Goal: Task Accomplishment & Management: Manage account settings

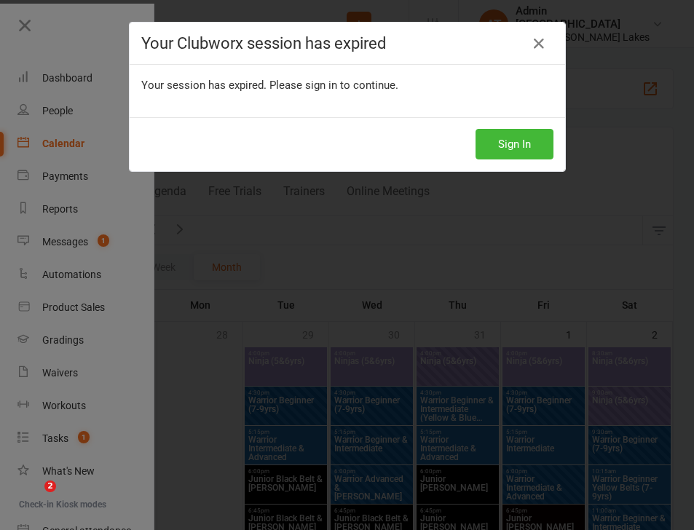
scroll to position [957, 0]
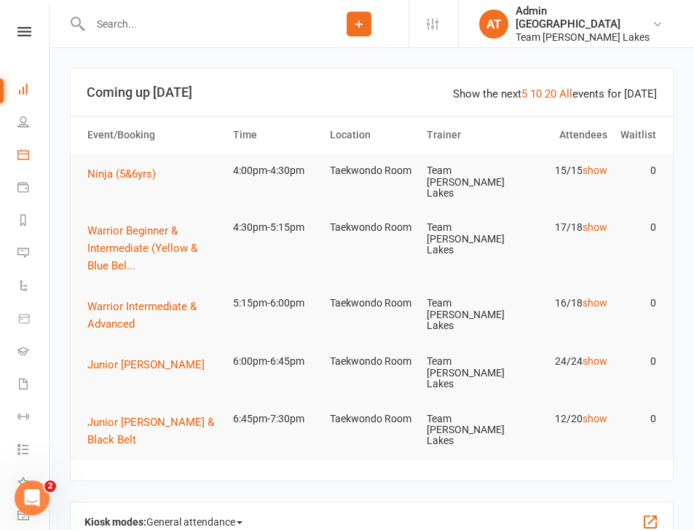
click at [32, 149] on link "Calendar" at bounding box center [33, 156] width 33 height 33
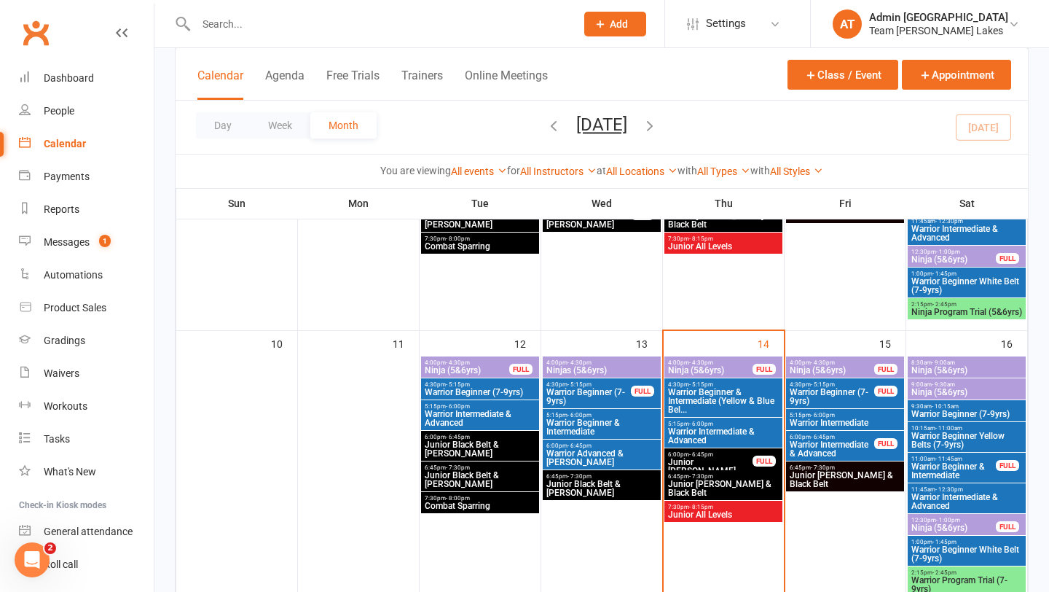
scroll to position [599, 0]
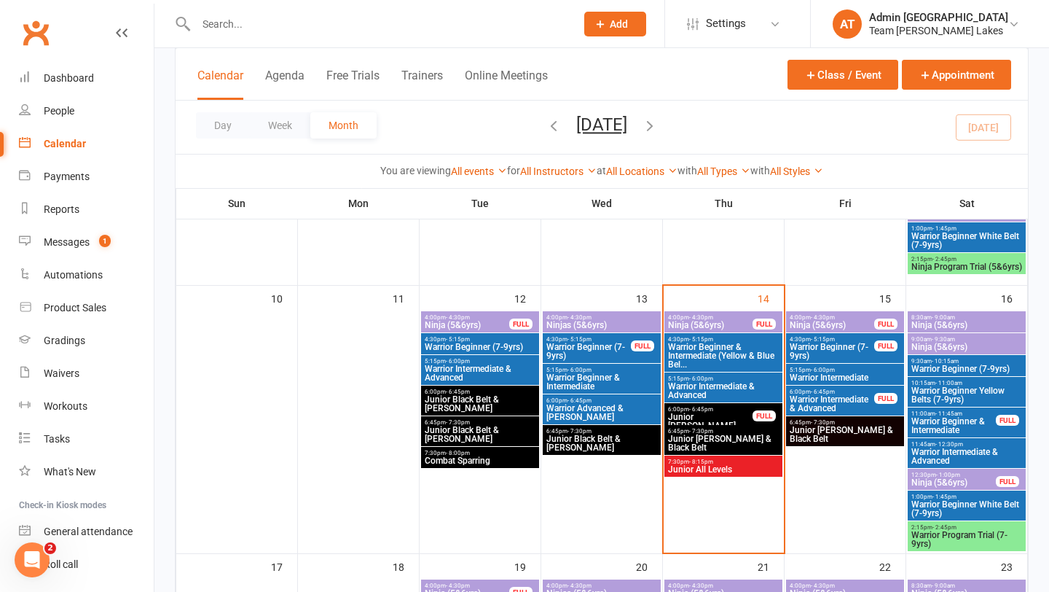
click at [694, 461] on span "- 8:15pm" at bounding box center [701, 461] width 24 height 7
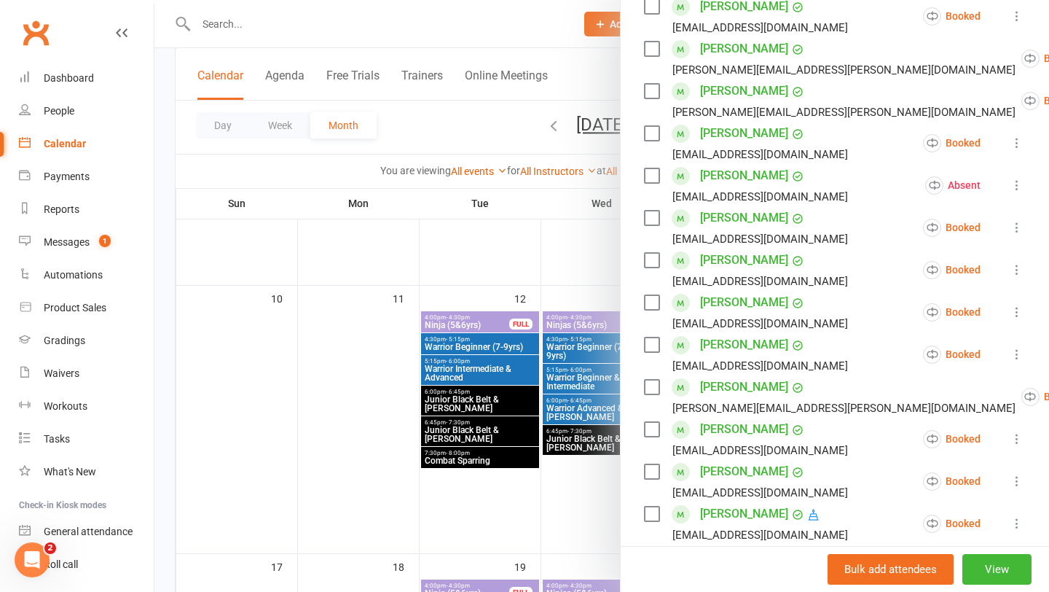
scroll to position [705, 0]
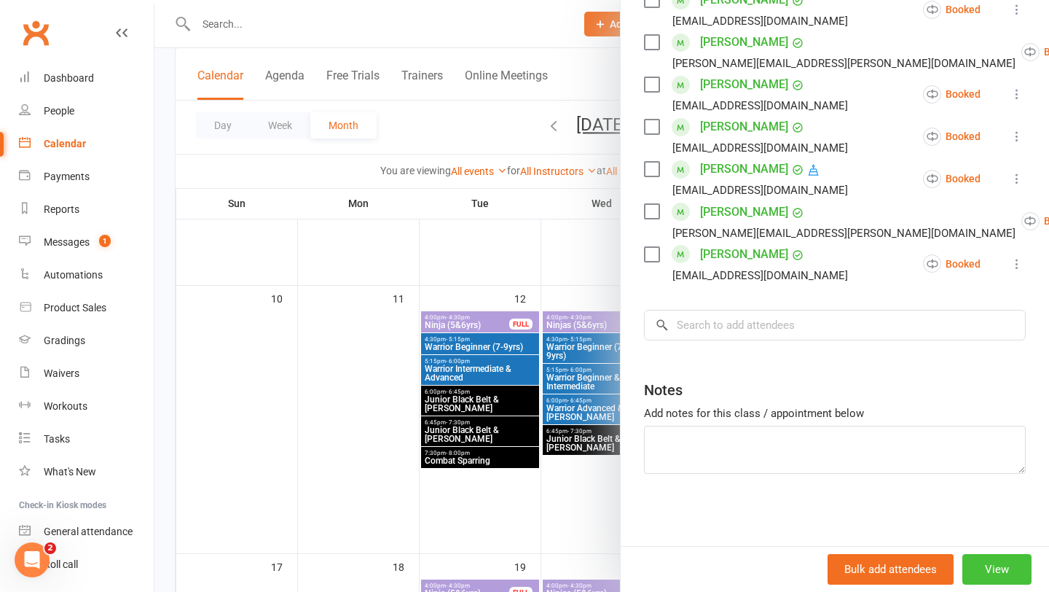
click at [694, 530] on button "View" at bounding box center [997, 569] width 69 height 31
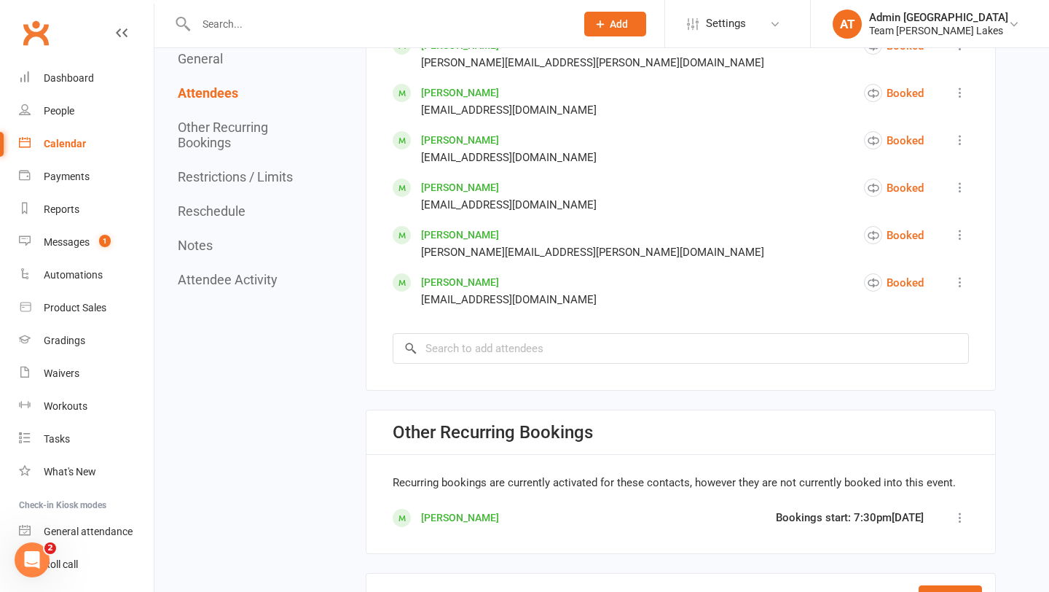
scroll to position [1222, 0]
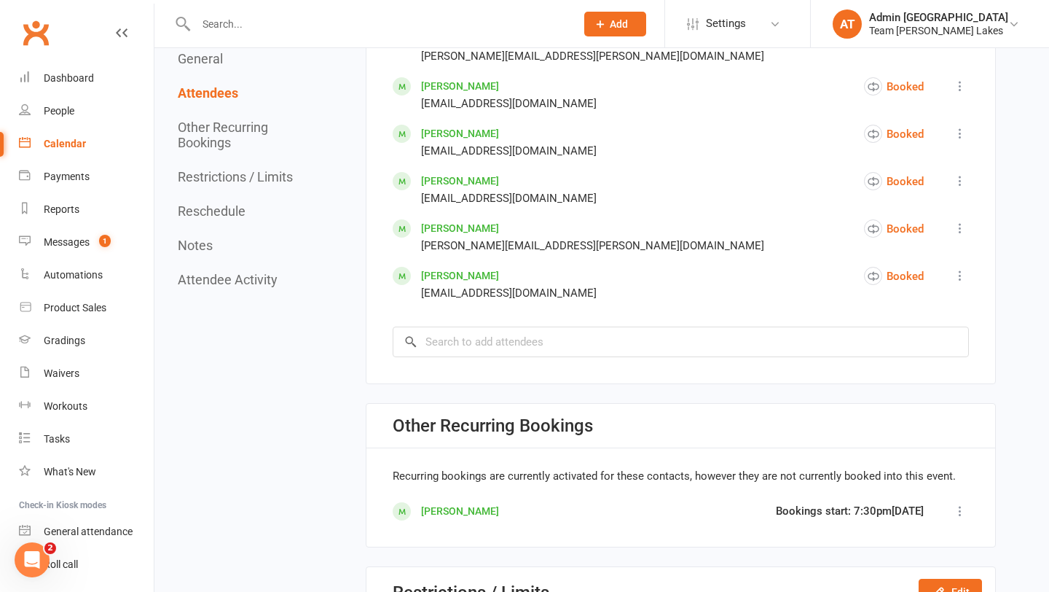
click at [452, 508] on link "Rishikesan Premkumar" at bounding box center [460, 511] width 78 height 12
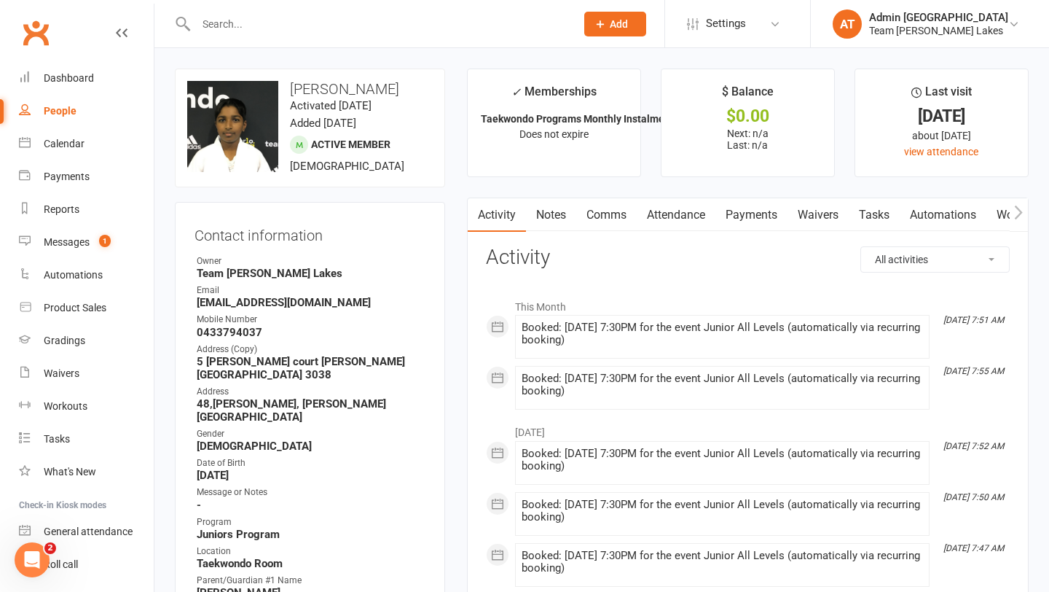
click at [694, 216] on link "Attendance" at bounding box center [676, 215] width 79 height 34
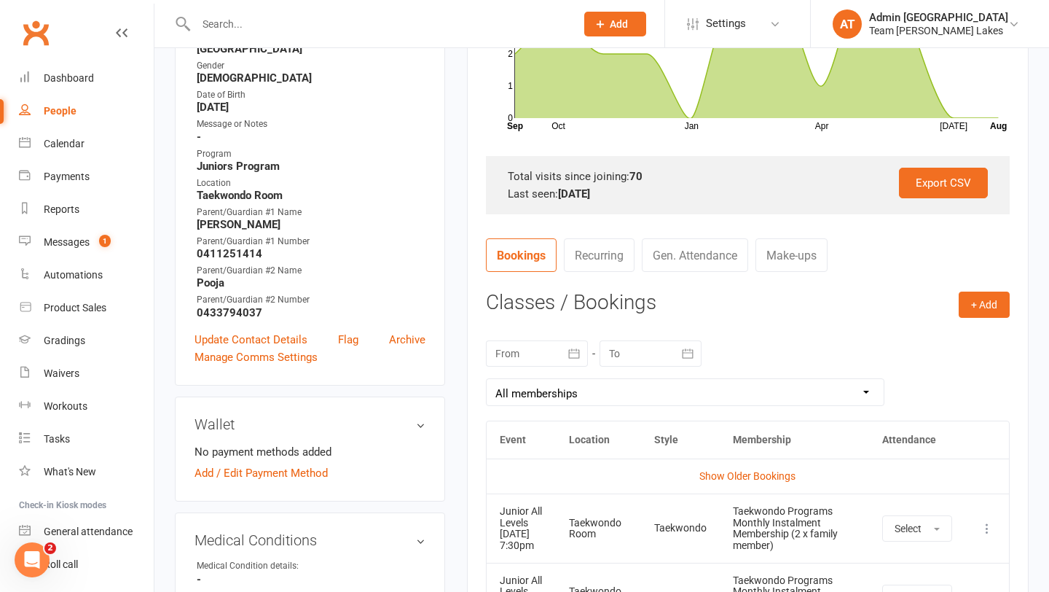
scroll to position [331, 0]
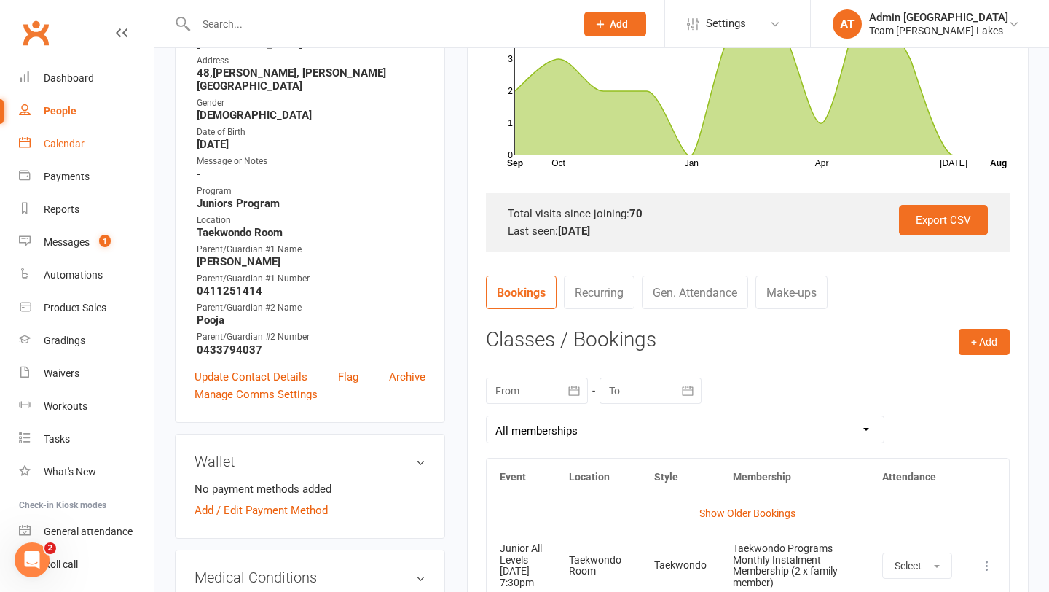
click at [74, 138] on div "Calendar" at bounding box center [64, 144] width 41 height 12
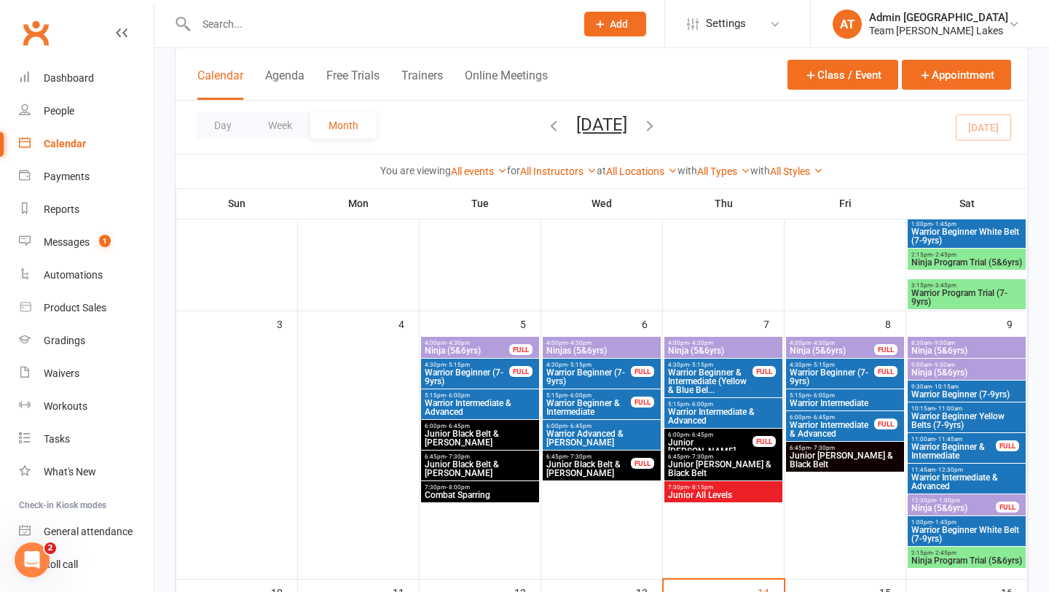
scroll to position [254, 0]
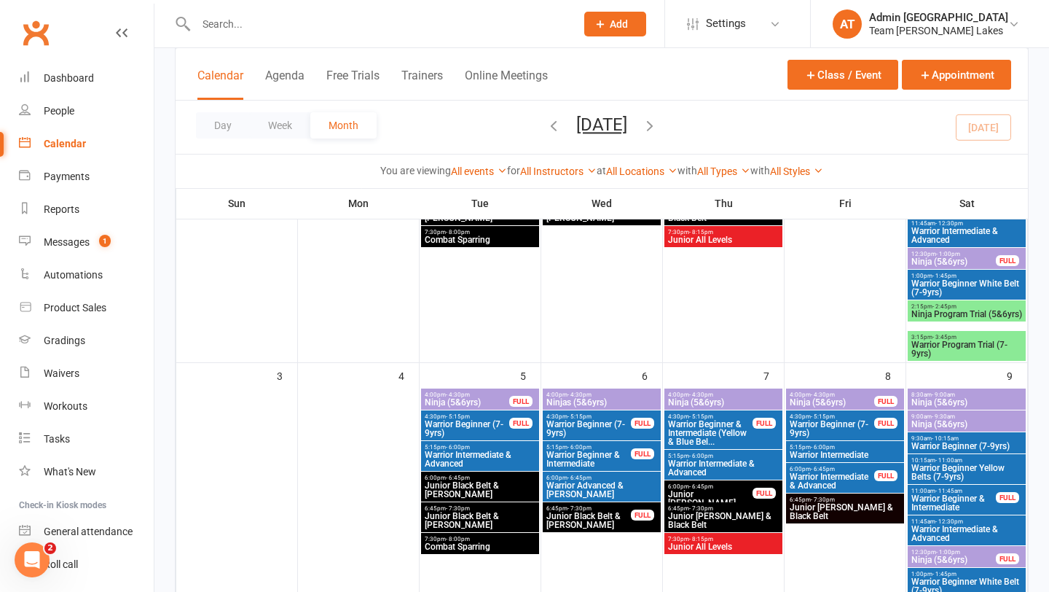
click at [694, 238] on span "Junior All Levels" at bounding box center [723, 239] width 112 height 9
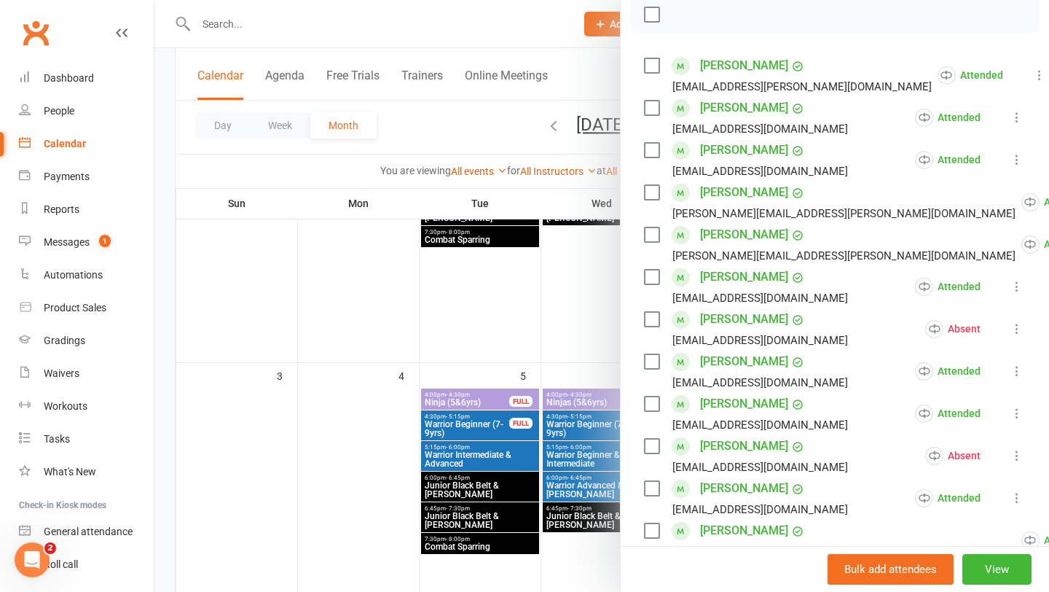
scroll to position [203, 0]
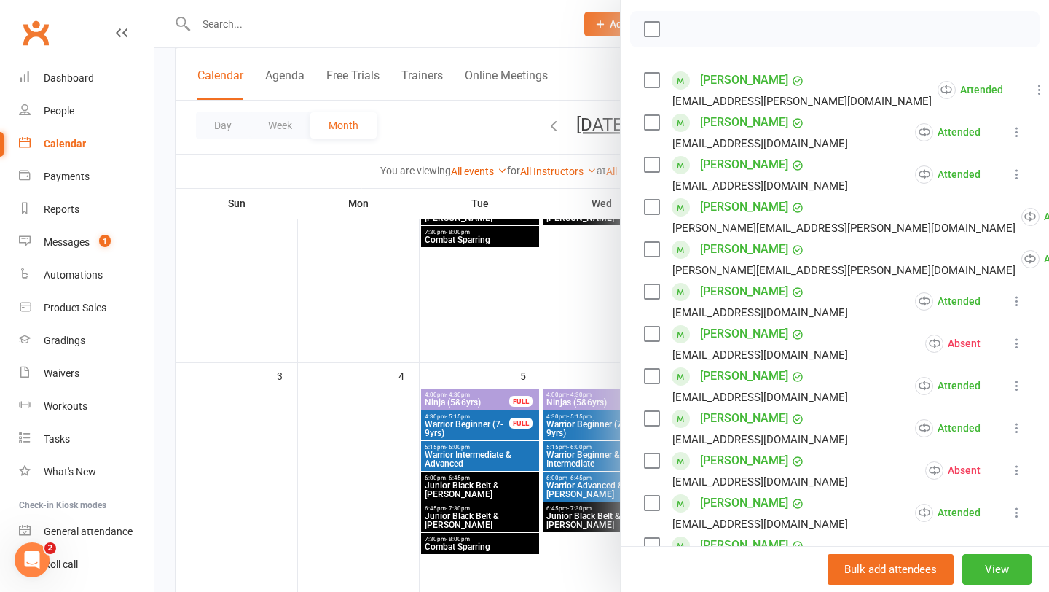
click at [602, 369] on div at bounding box center [601, 296] width 895 height 592
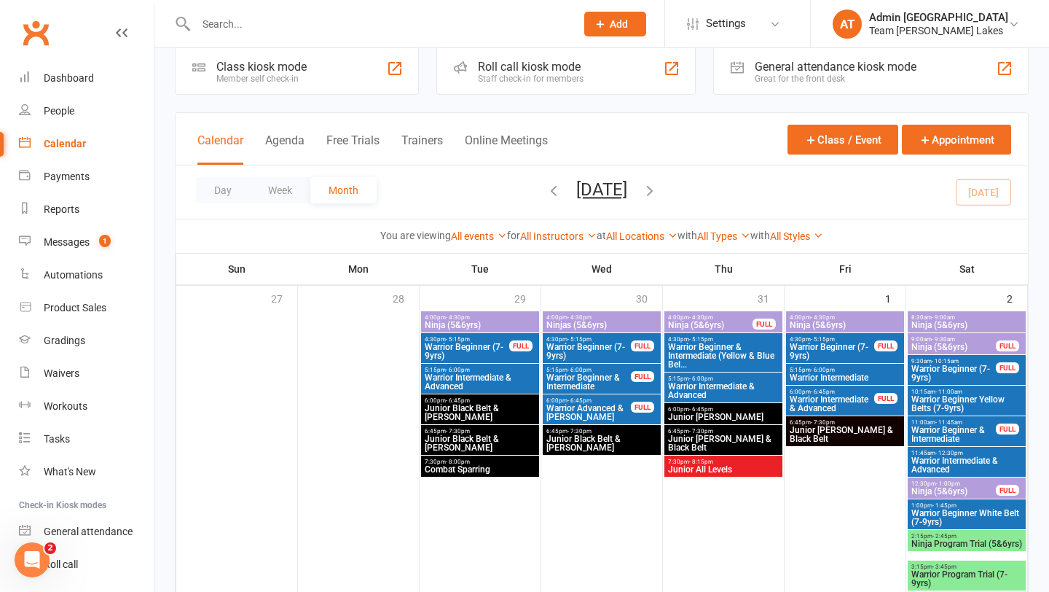
scroll to position [0, 0]
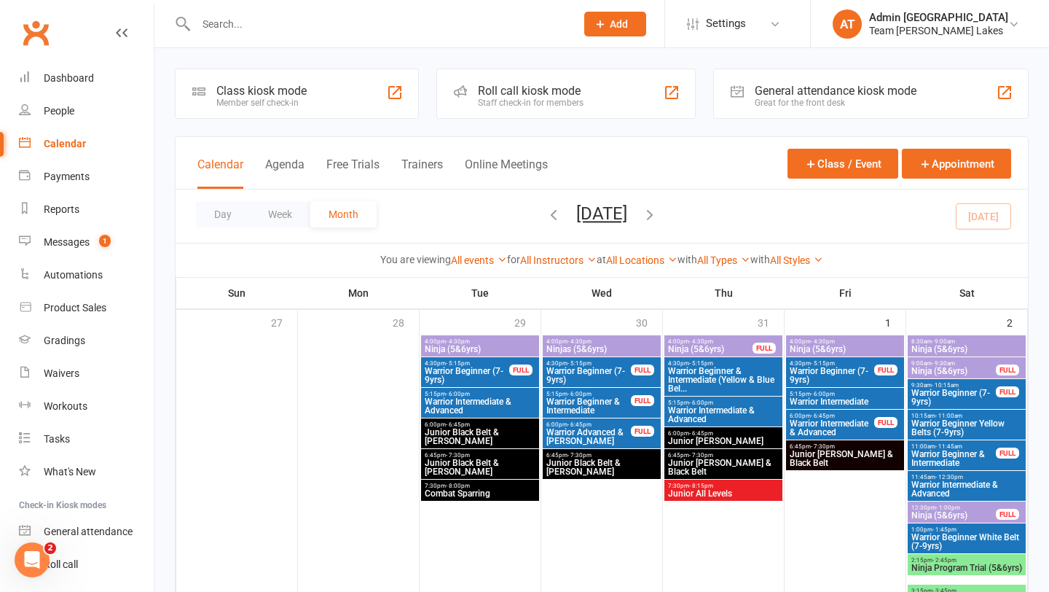
click at [546, 216] on icon "button" at bounding box center [554, 214] width 16 height 16
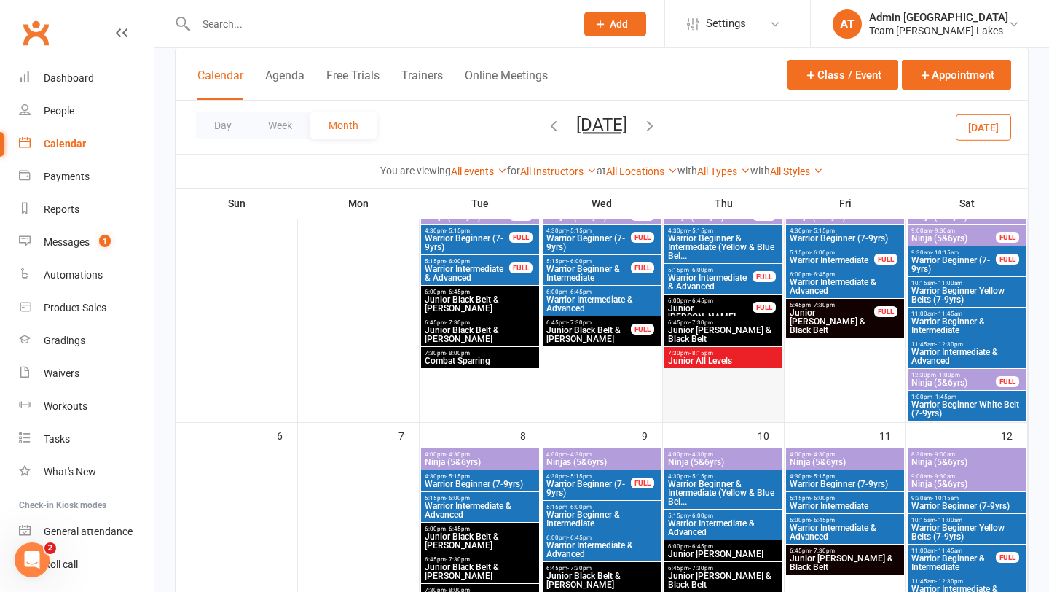
scroll to position [135, 0]
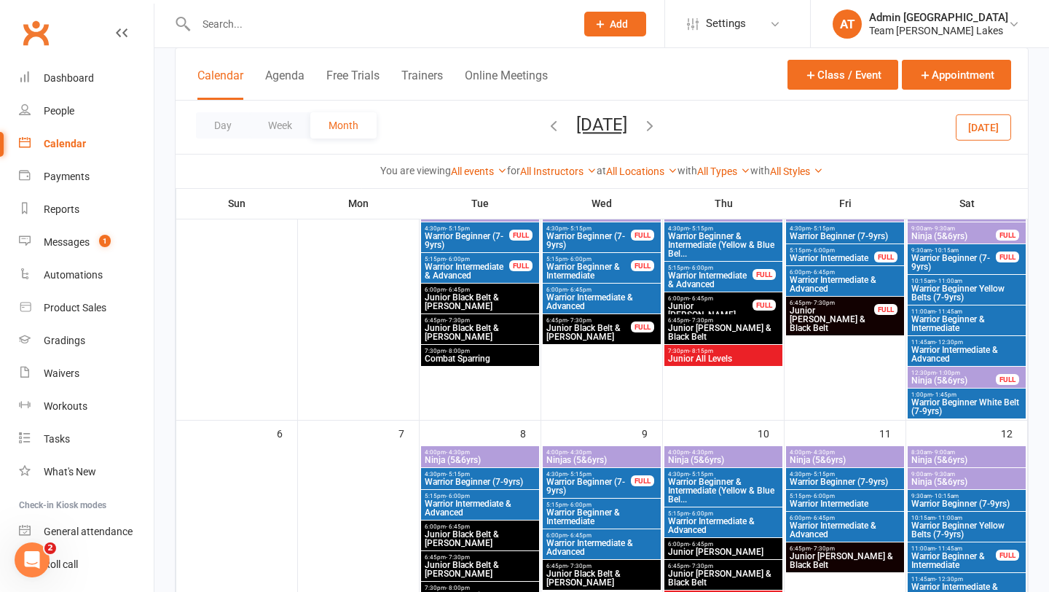
click at [694, 358] on span "Junior All Levels" at bounding box center [723, 358] width 112 height 9
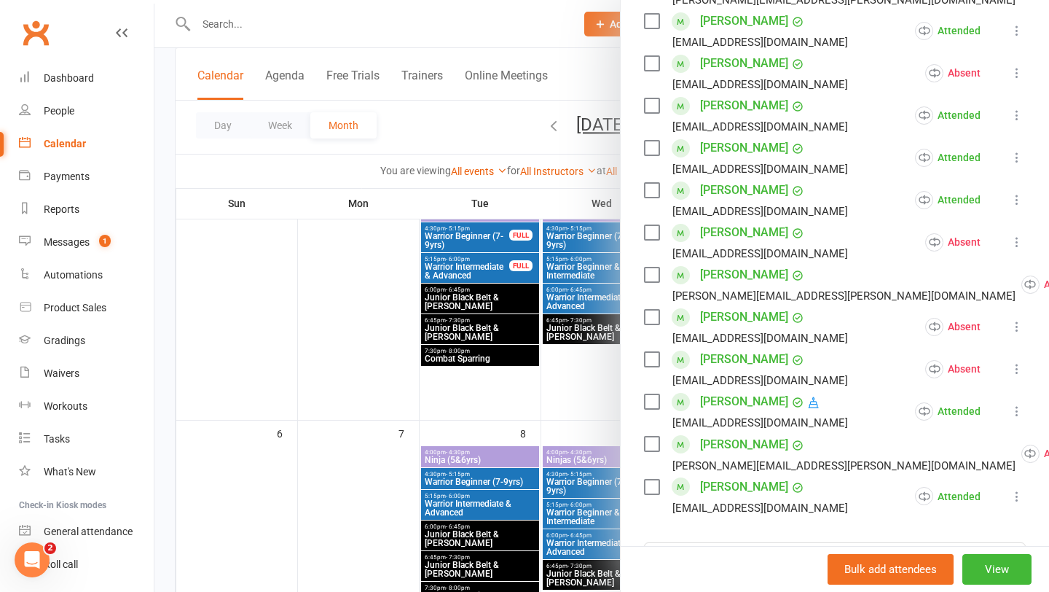
scroll to position [476, 0]
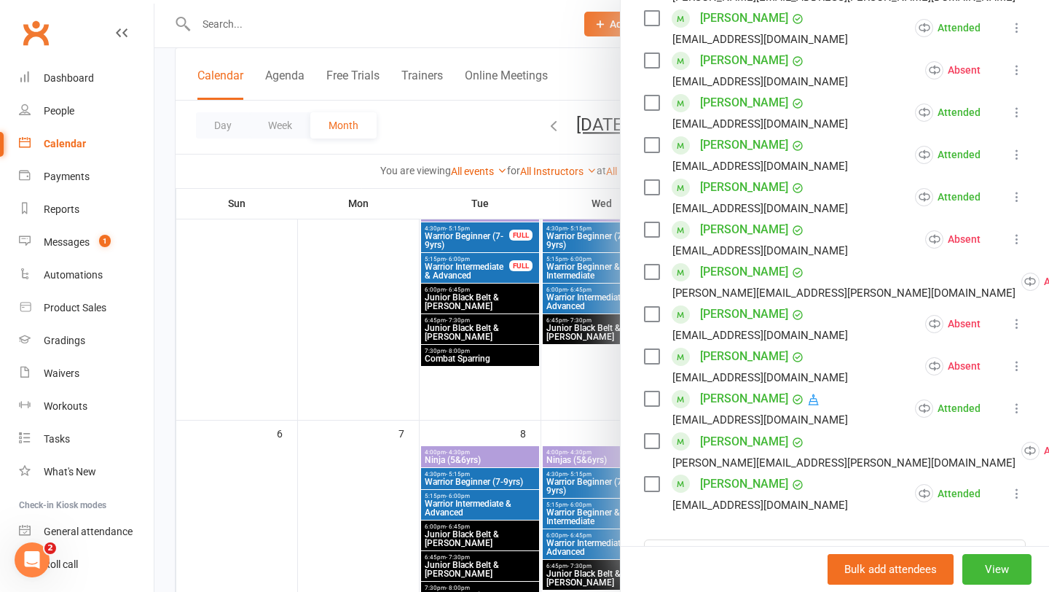
click at [611, 423] on div at bounding box center [601, 296] width 895 height 592
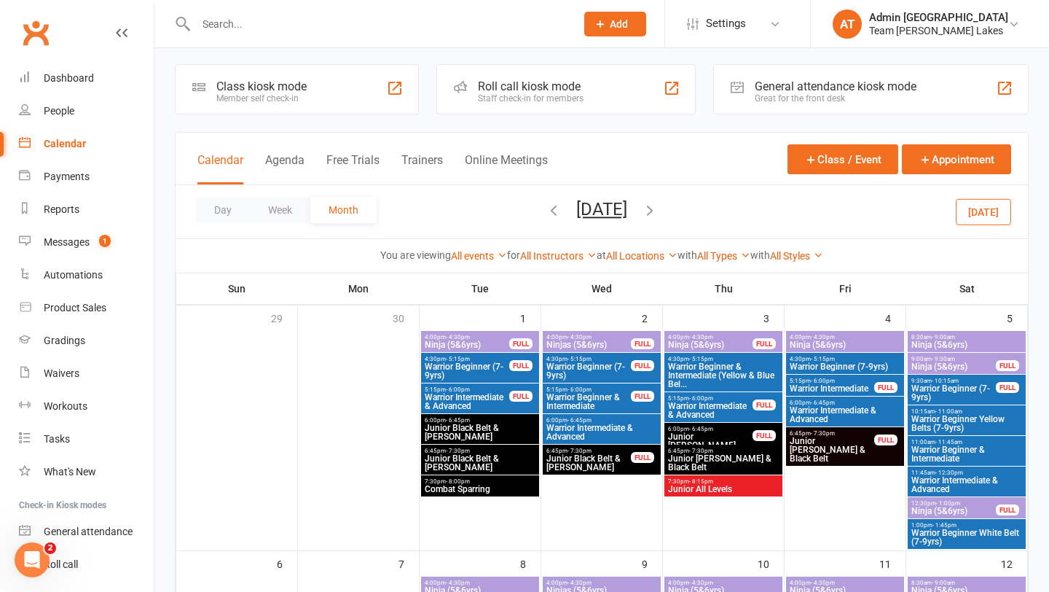
scroll to position [0, 0]
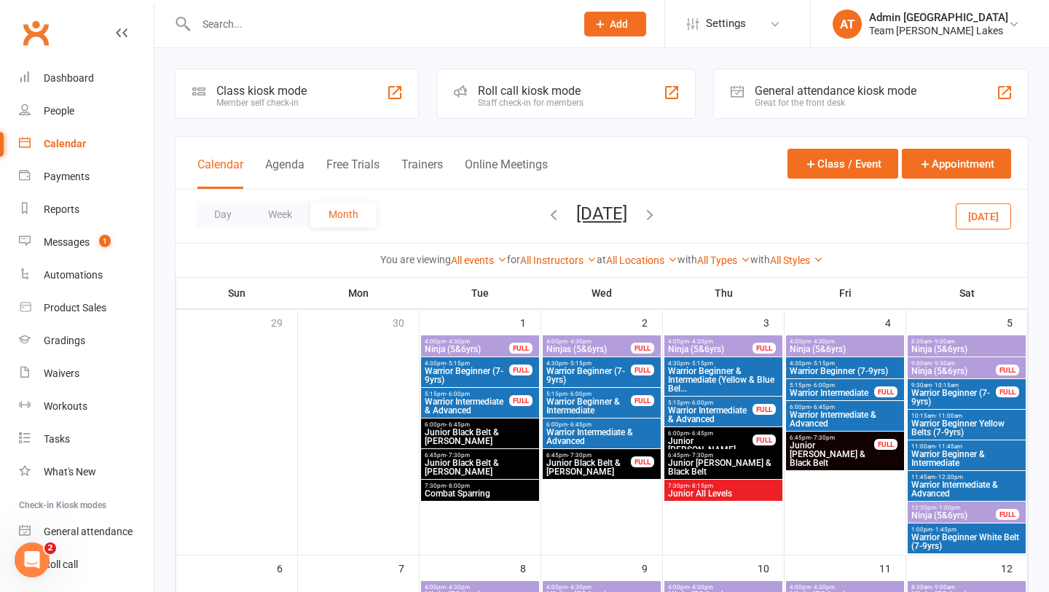
click at [546, 208] on icon "button" at bounding box center [554, 214] width 16 height 16
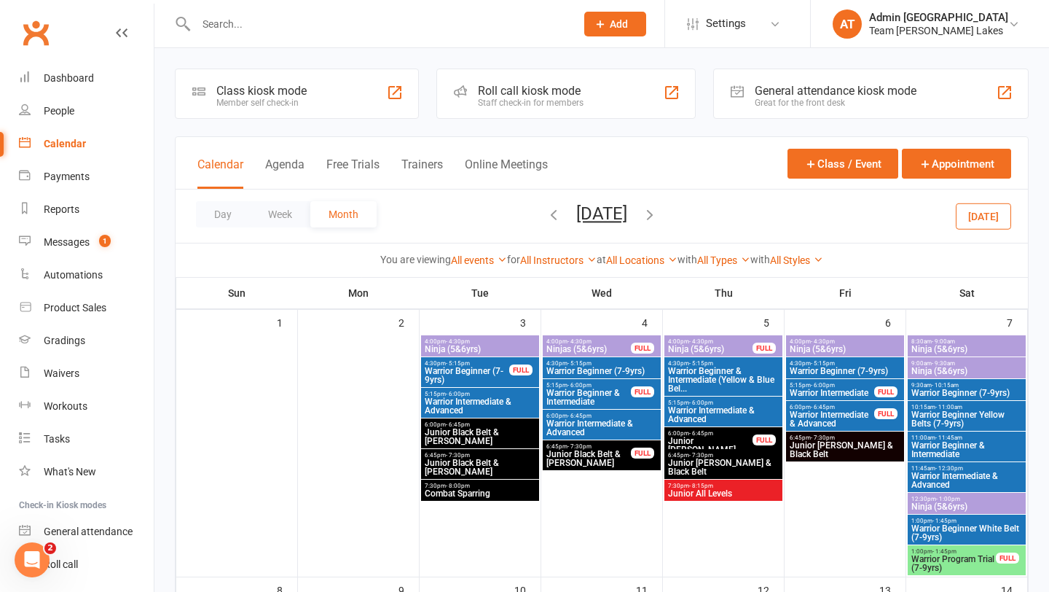
click at [694, 491] on span "Junior All Levels" at bounding box center [723, 493] width 112 height 9
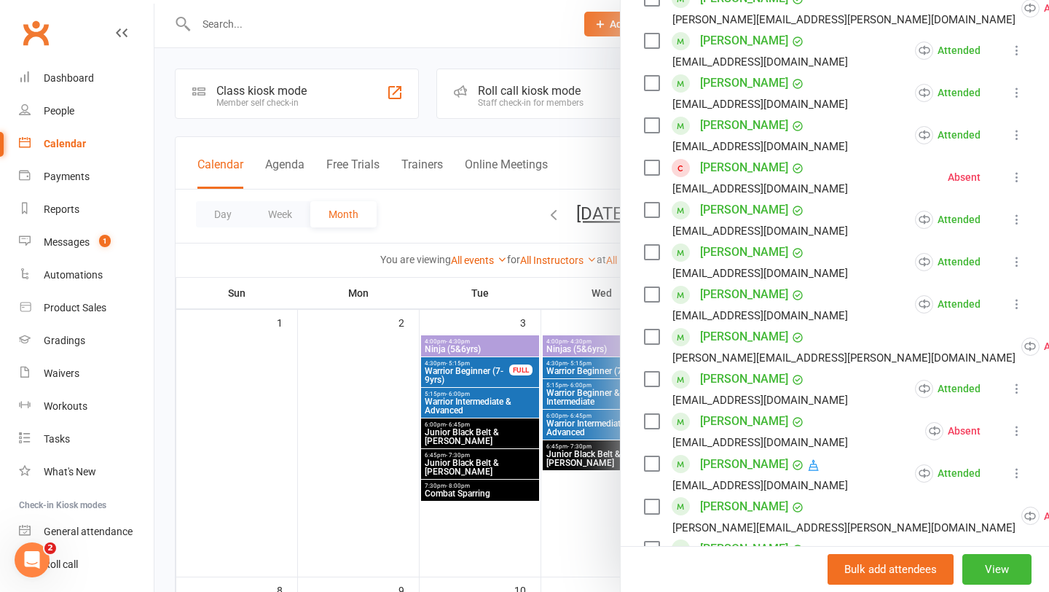
scroll to position [456, 0]
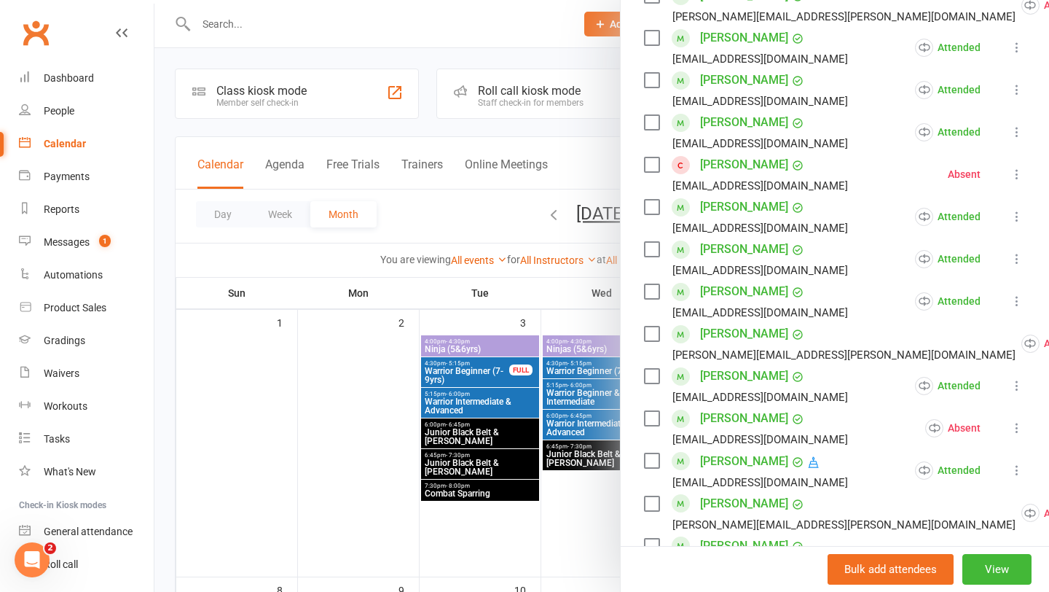
click at [593, 509] on div at bounding box center [601, 296] width 895 height 592
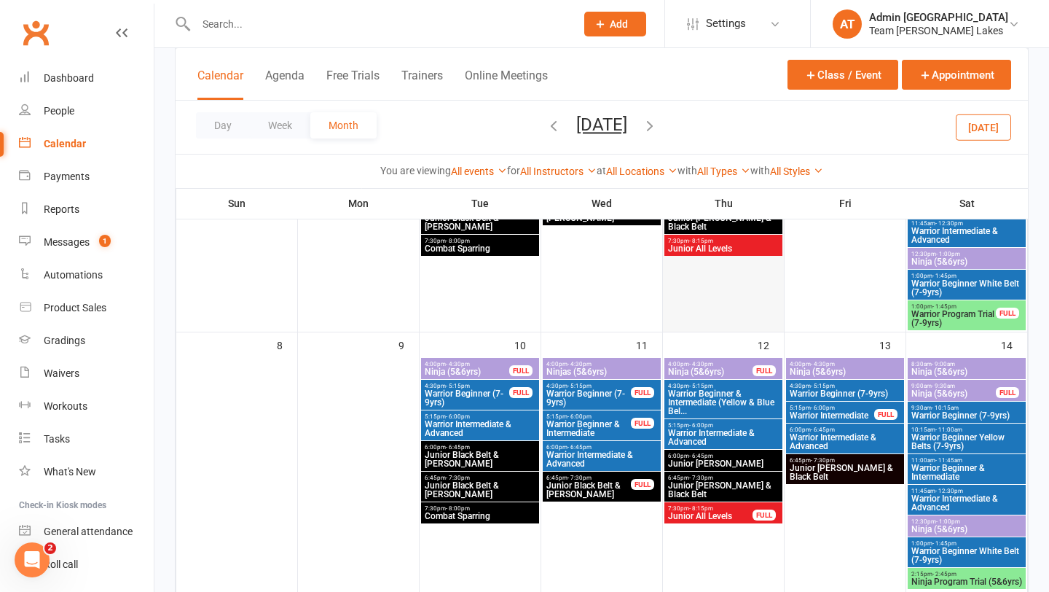
scroll to position [278, 0]
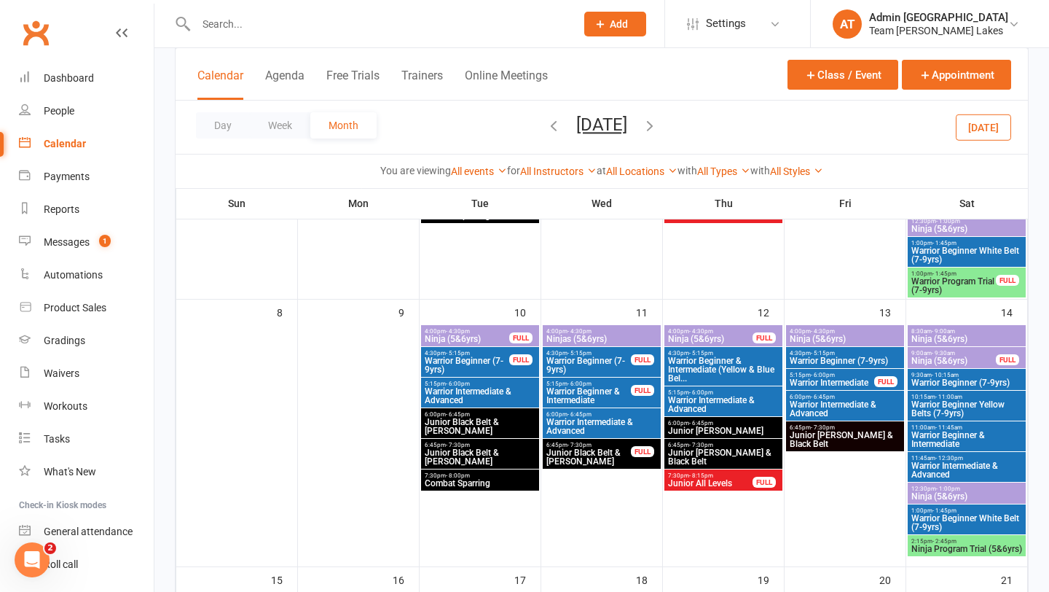
click at [694, 481] on span "Junior All Levels" at bounding box center [710, 483] width 86 height 9
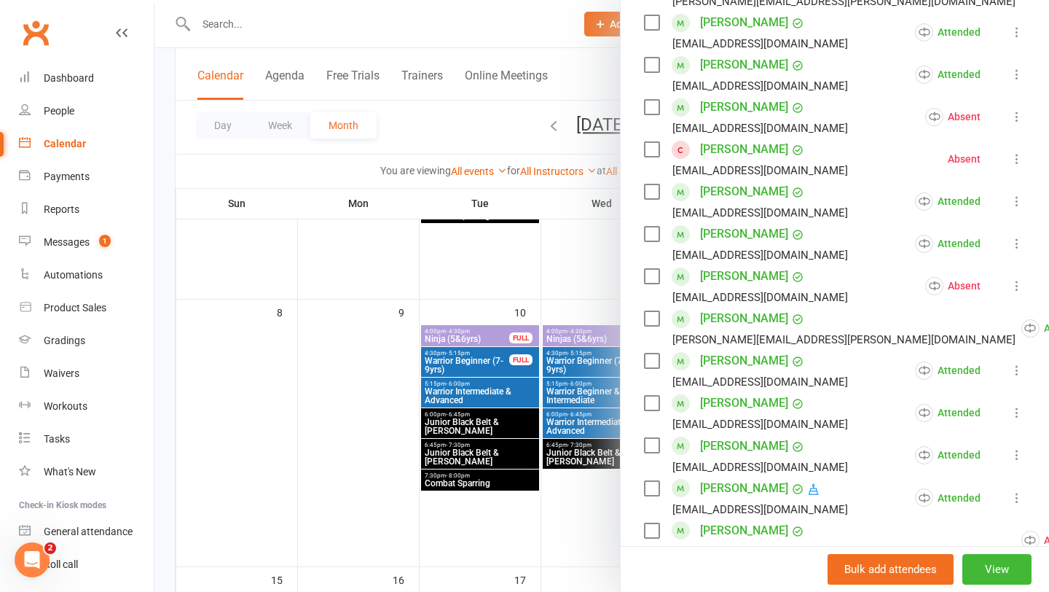
scroll to position [482, 0]
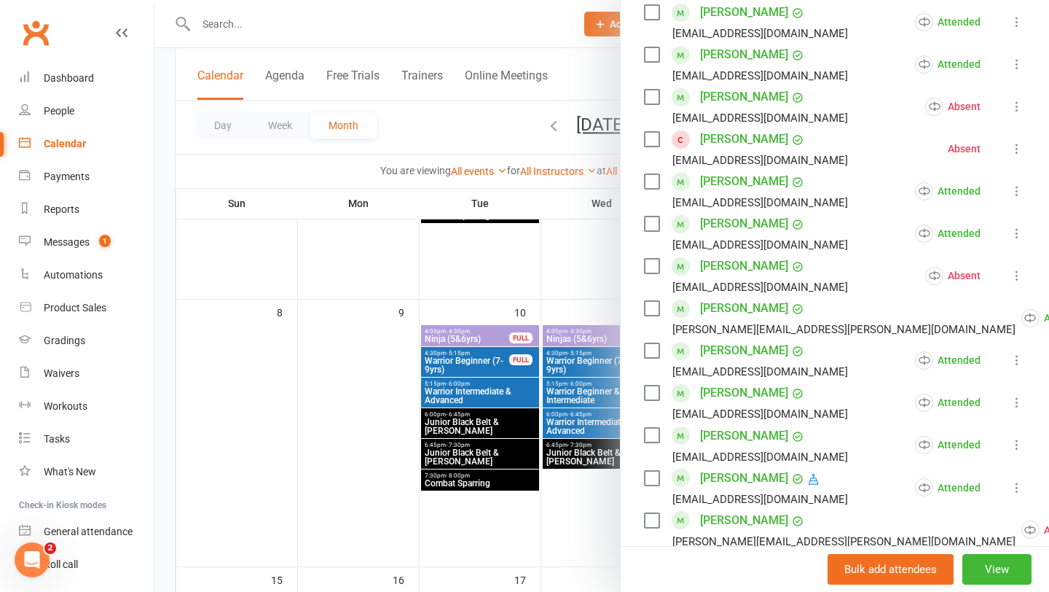
click at [598, 510] on div at bounding box center [601, 296] width 895 height 592
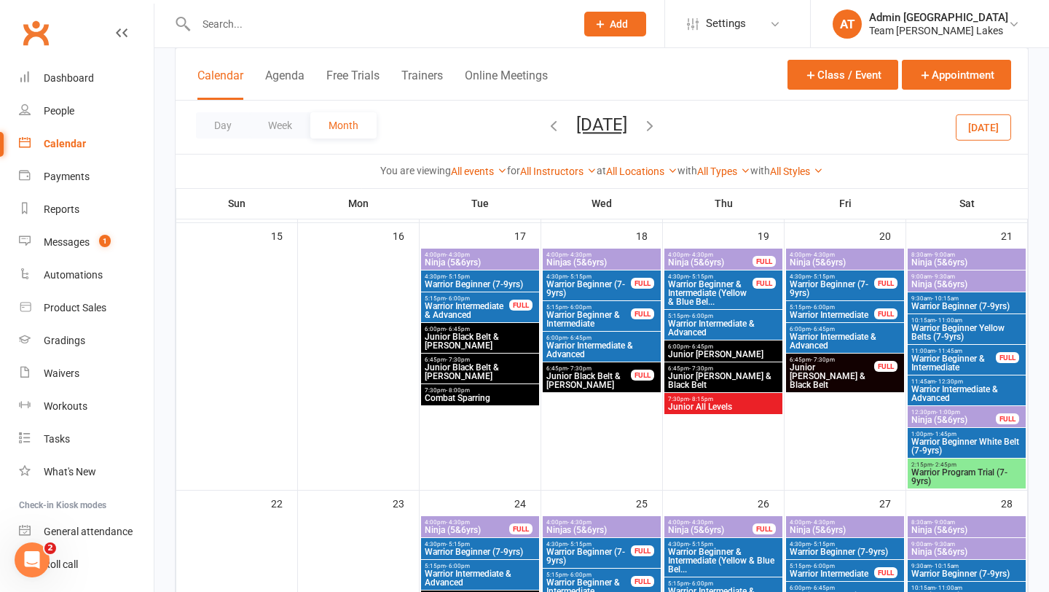
scroll to position [658, 0]
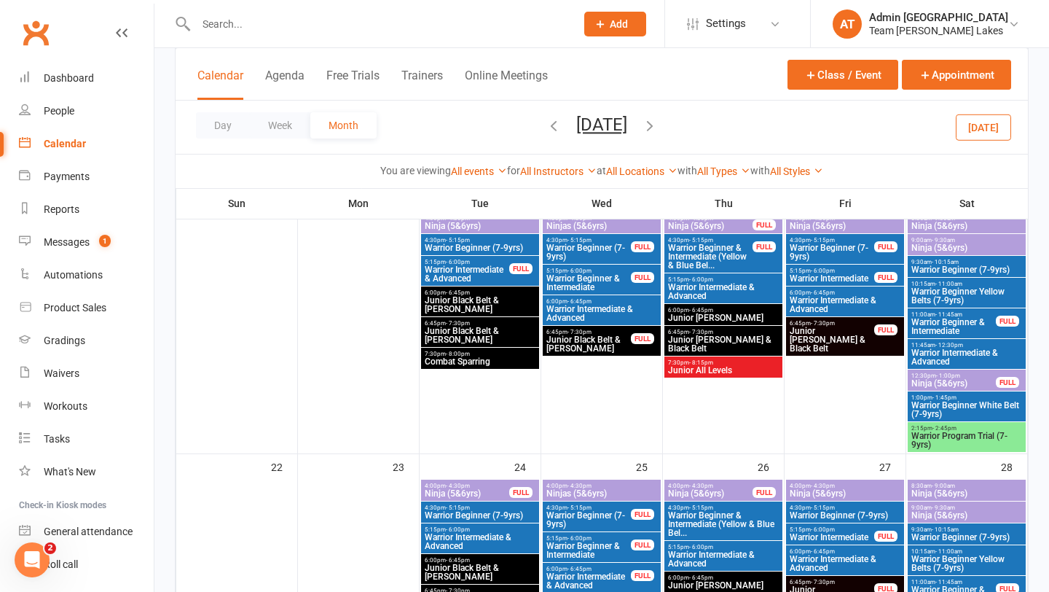
click at [694, 377] on div "7:30pm - 8:15pm Junior All Levels" at bounding box center [724, 366] width 118 height 21
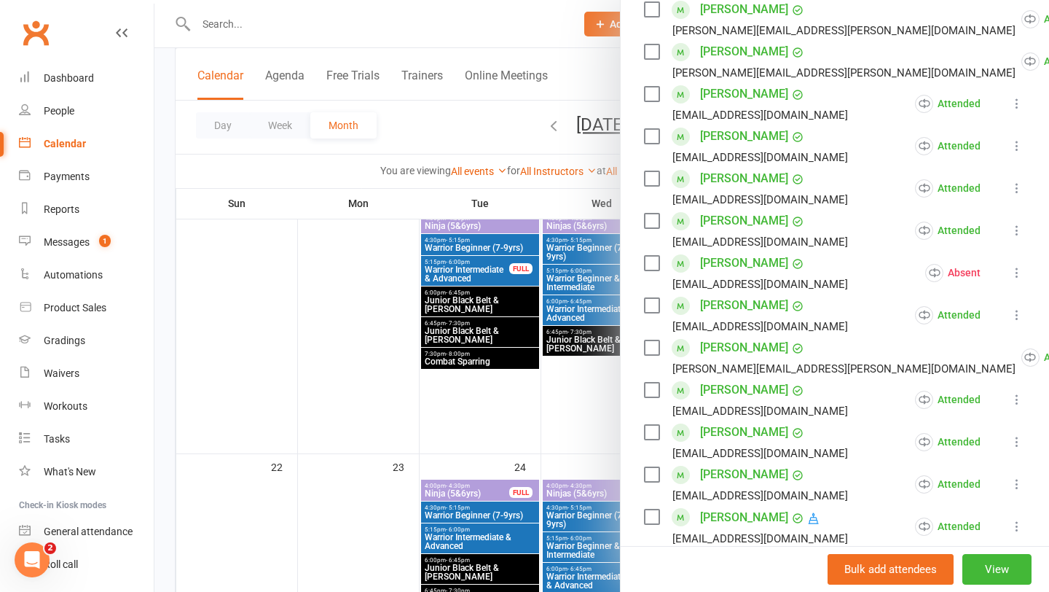
scroll to position [406, 0]
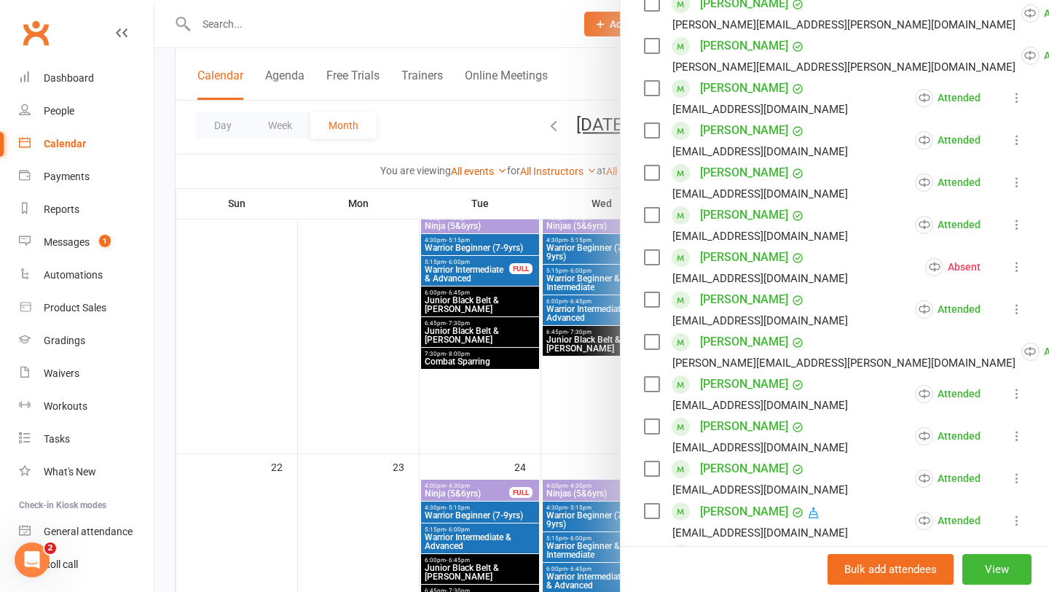
click at [606, 522] on div at bounding box center [601, 296] width 895 height 592
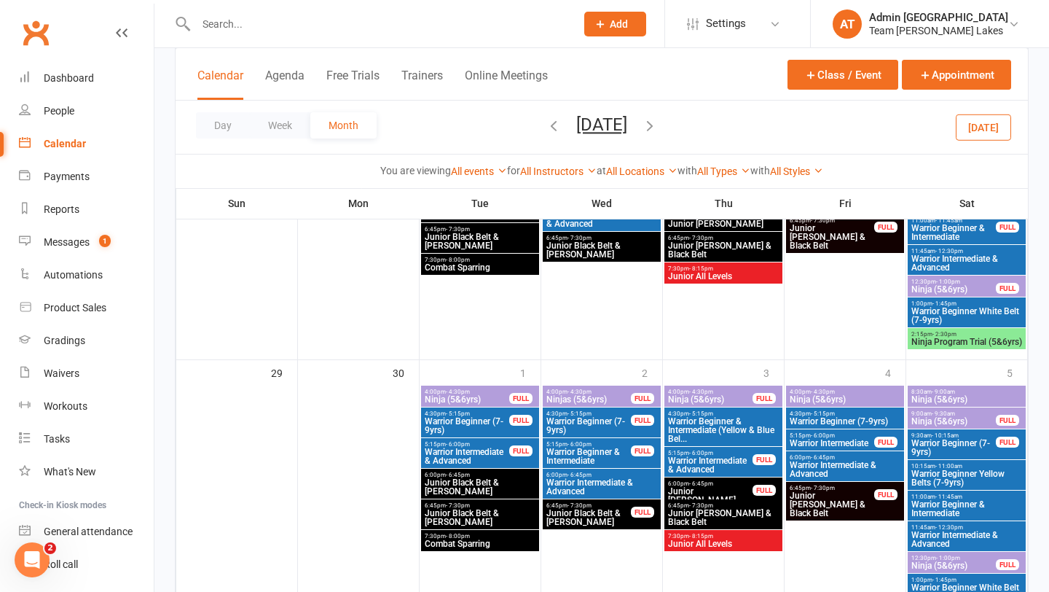
scroll to position [1030, 0]
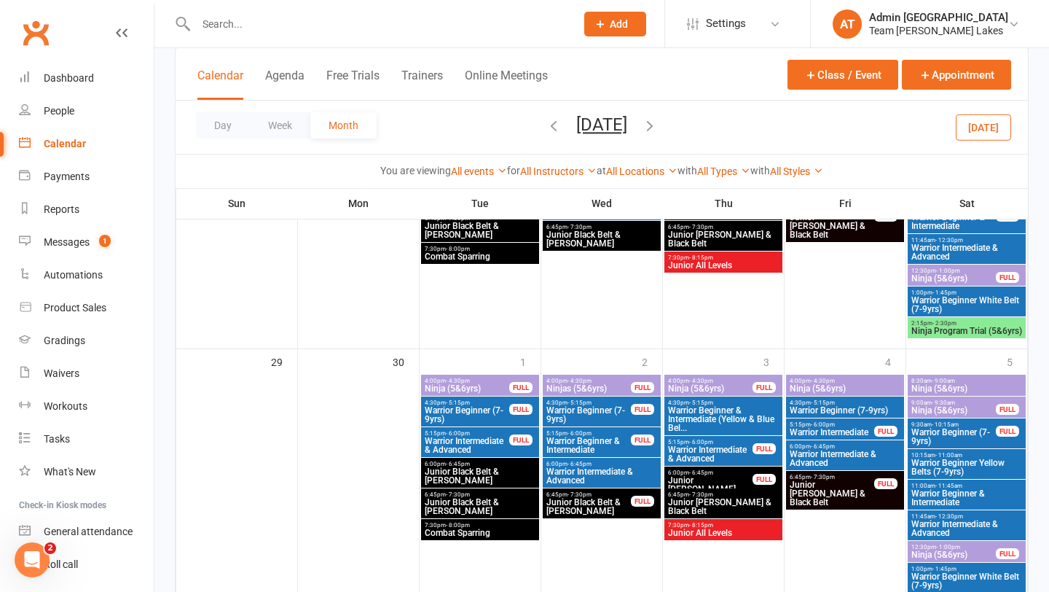
click at [694, 530] on span "Junior All Levels" at bounding box center [723, 532] width 112 height 9
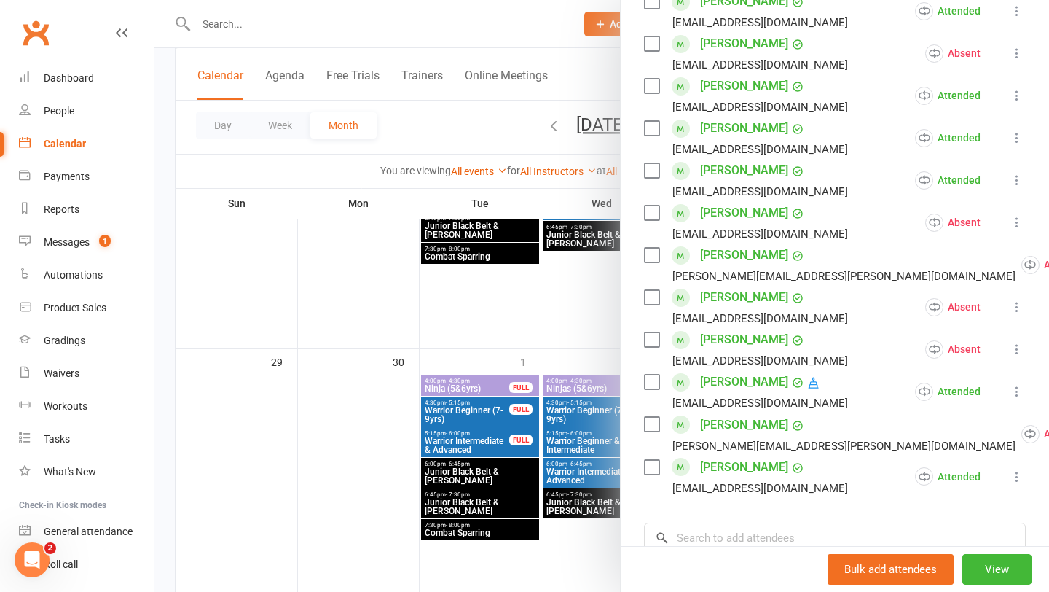
scroll to position [496, 0]
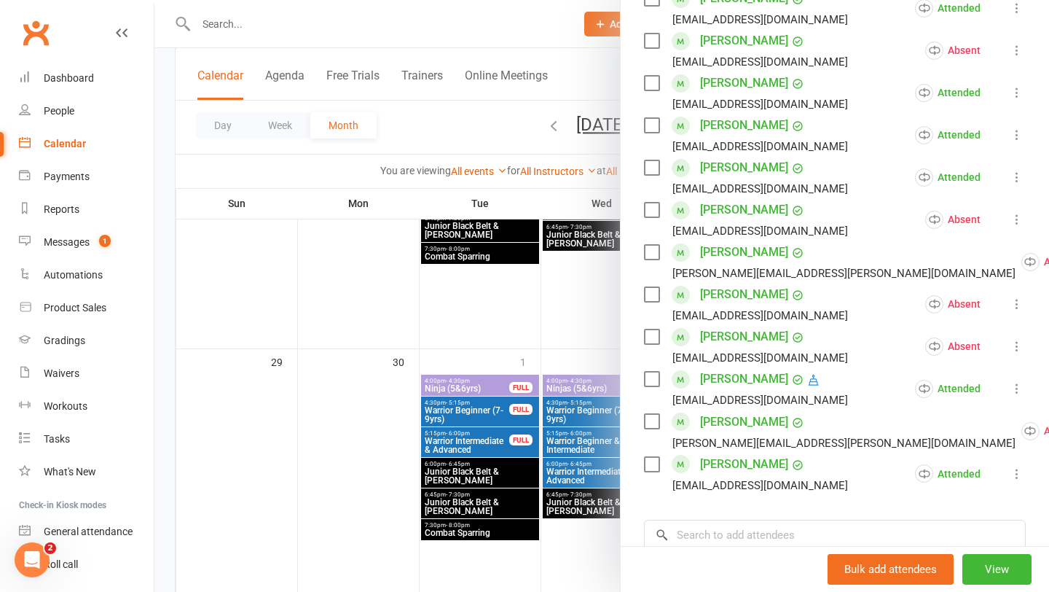
click at [598, 485] on div at bounding box center [601, 296] width 895 height 592
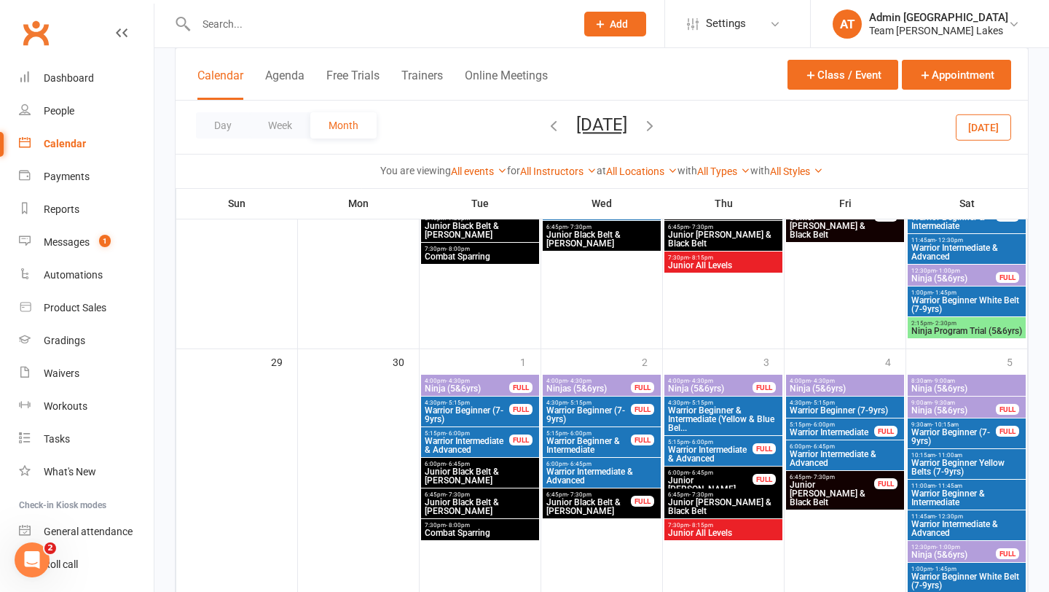
click at [694, 530] on span "Junior All Levels" at bounding box center [723, 532] width 112 height 9
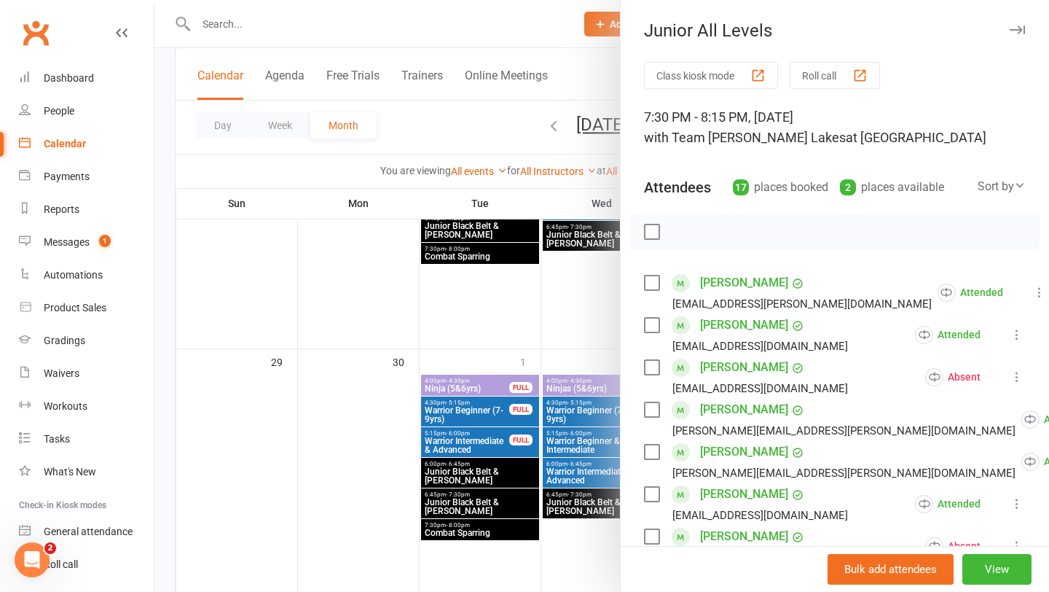
scroll to position [6, 0]
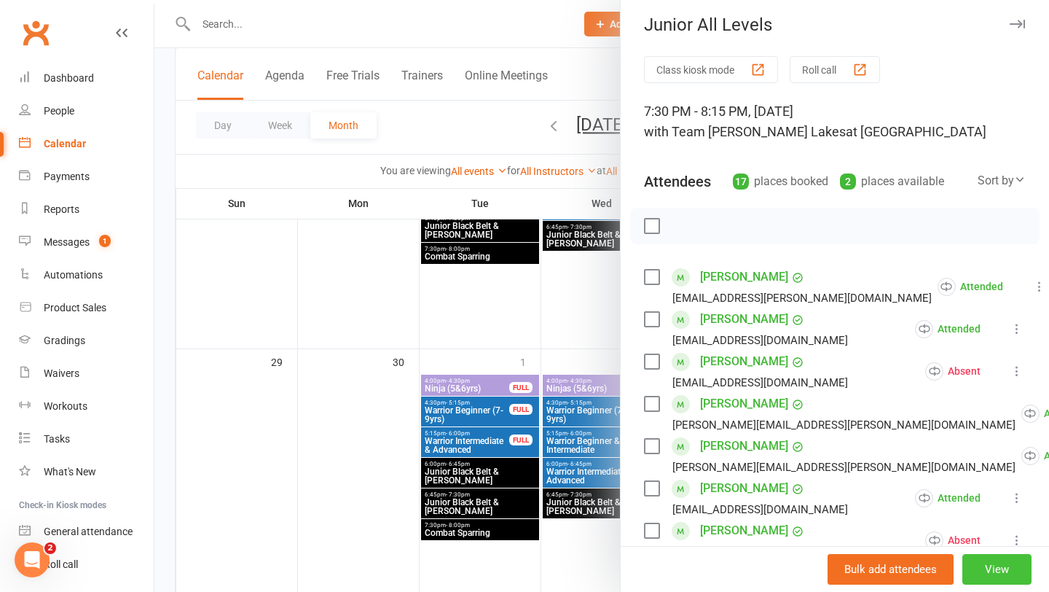
click at [694, 530] on button "View" at bounding box center [997, 569] width 69 height 31
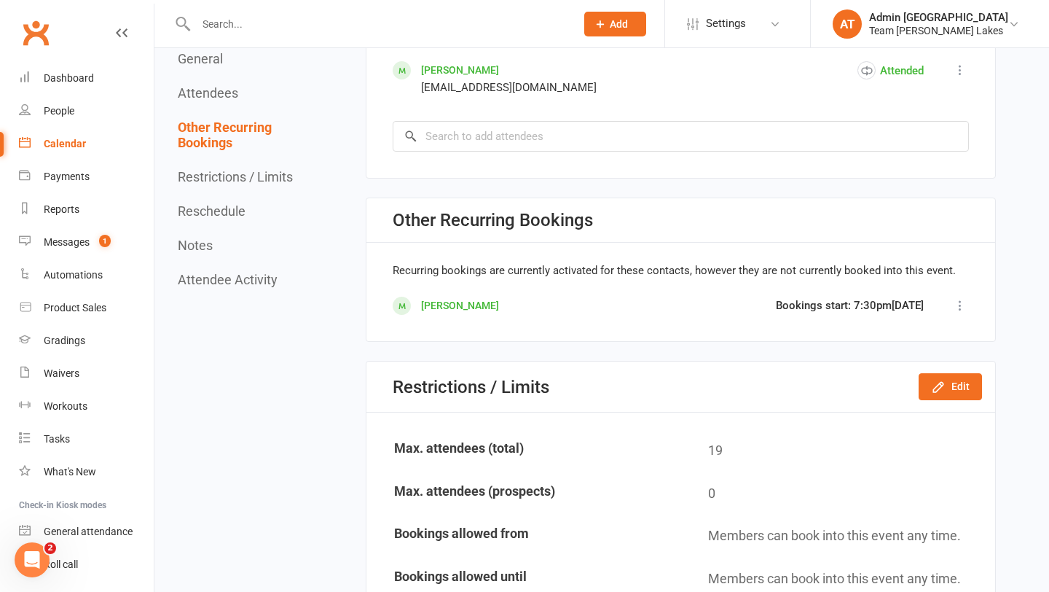
scroll to position [1440, 0]
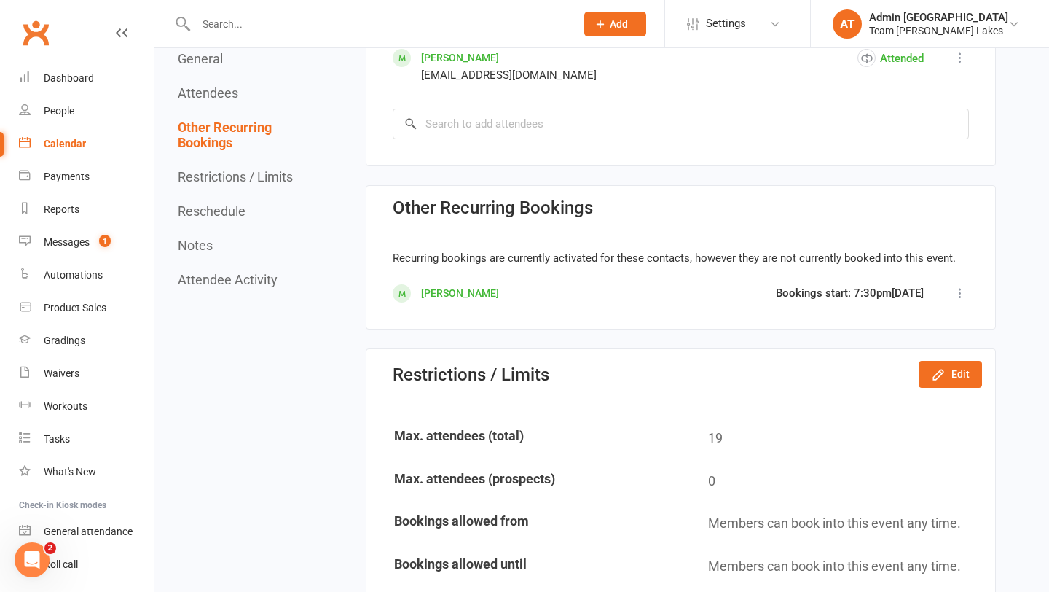
click at [694, 293] on icon at bounding box center [960, 293] width 15 height 15
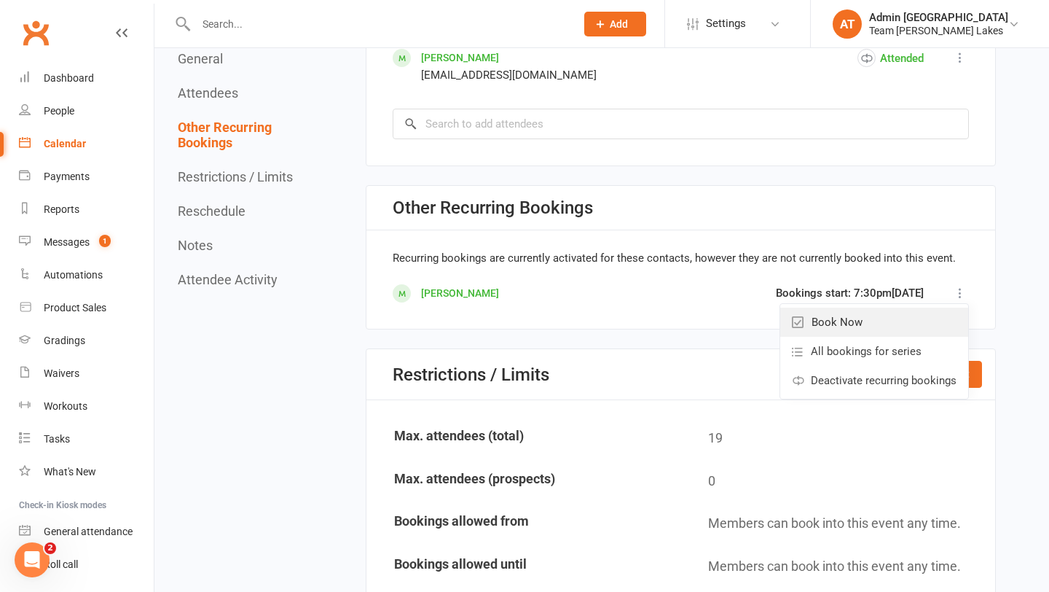
click at [694, 320] on link "Book Now" at bounding box center [874, 322] width 188 height 29
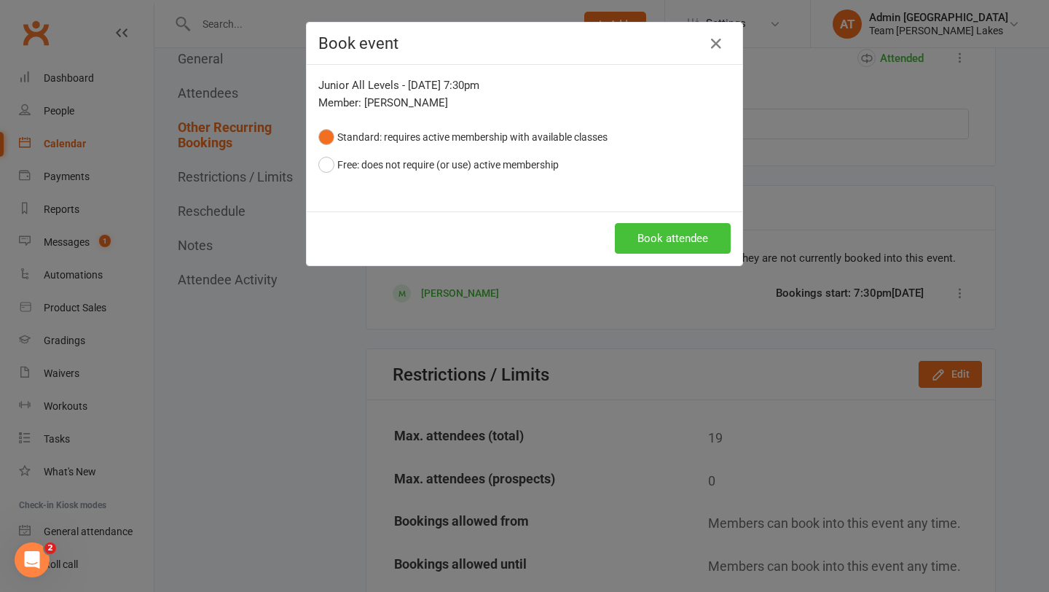
click at [675, 245] on button "Book attendee" at bounding box center [673, 238] width 116 height 31
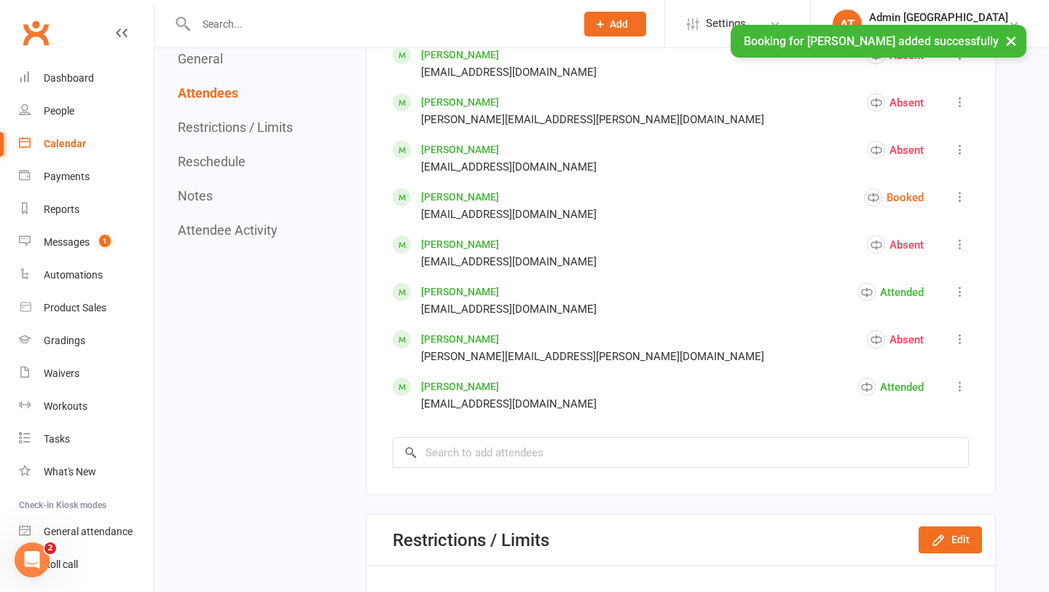
scroll to position [1154, 0]
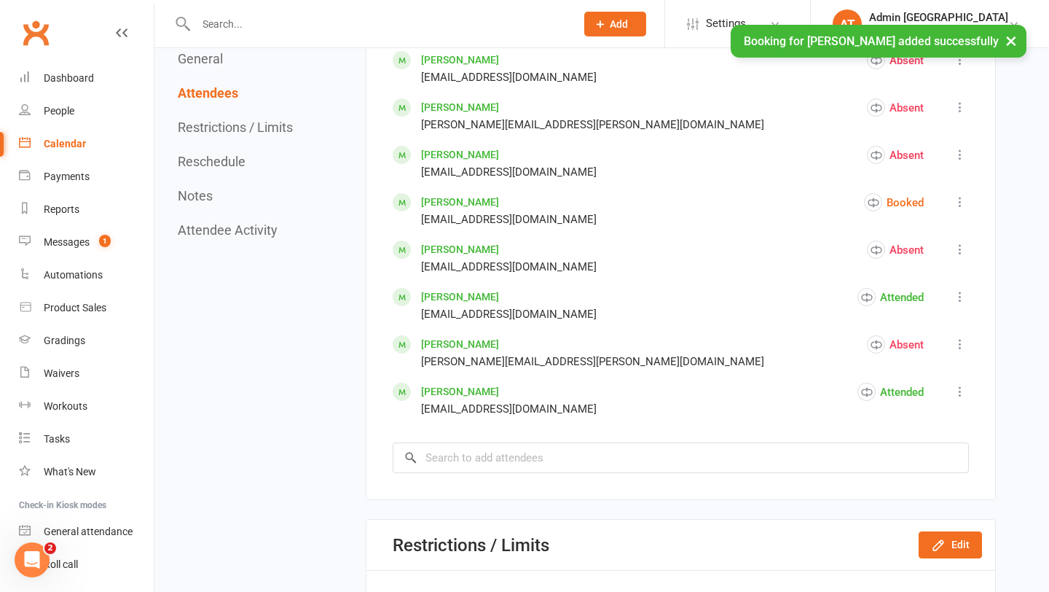
click at [694, 198] on icon at bounding box center [960, 202] width 15 height 15
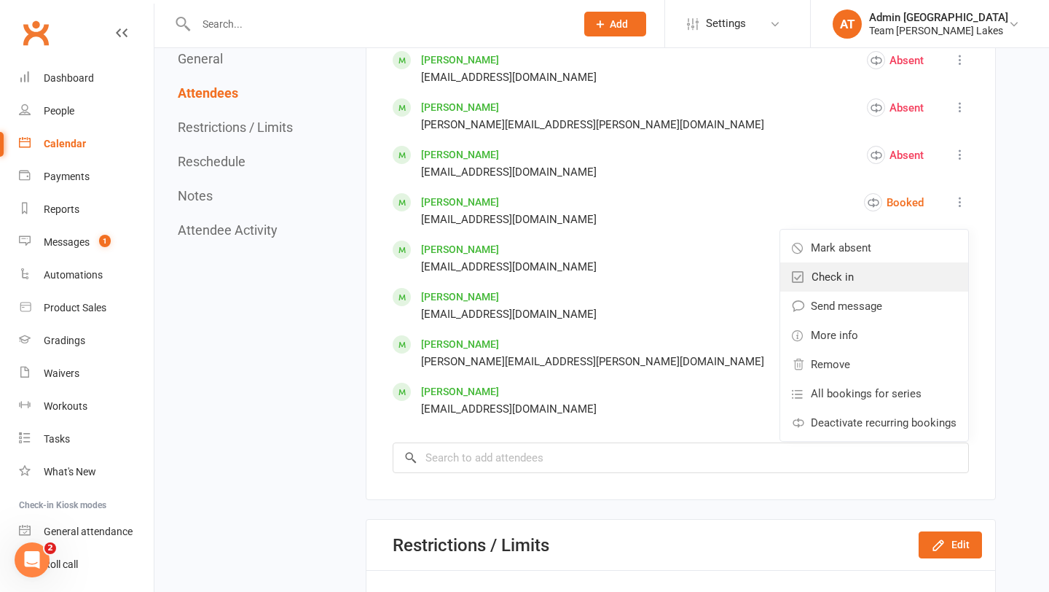
click at [694, 281] on span "Check in" at bounding box center [833, 276] width 42 height 17
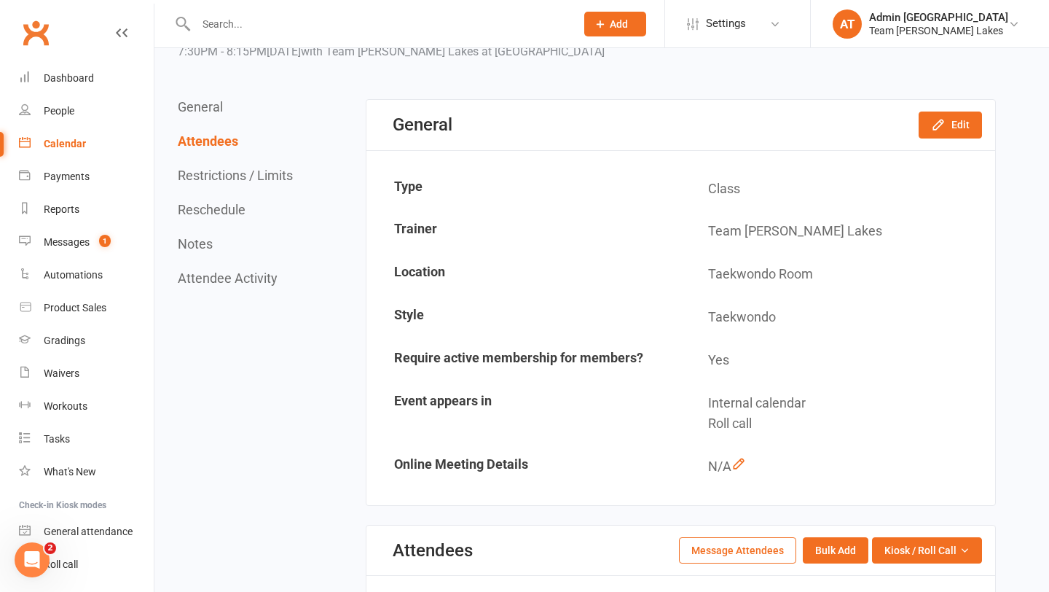
scroll to position [15, 0]
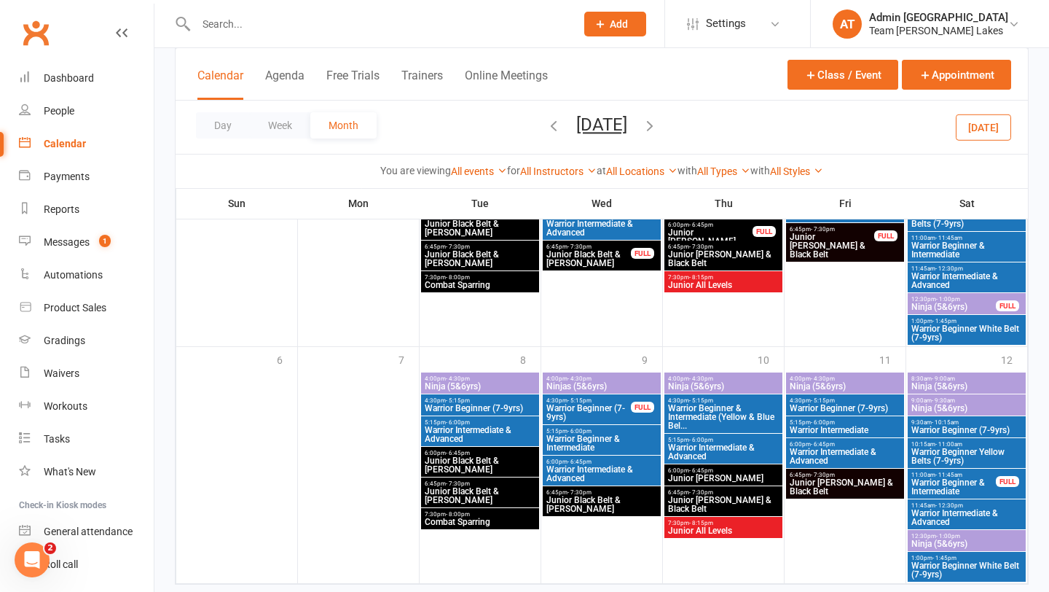
scroll to position [1312, 0]
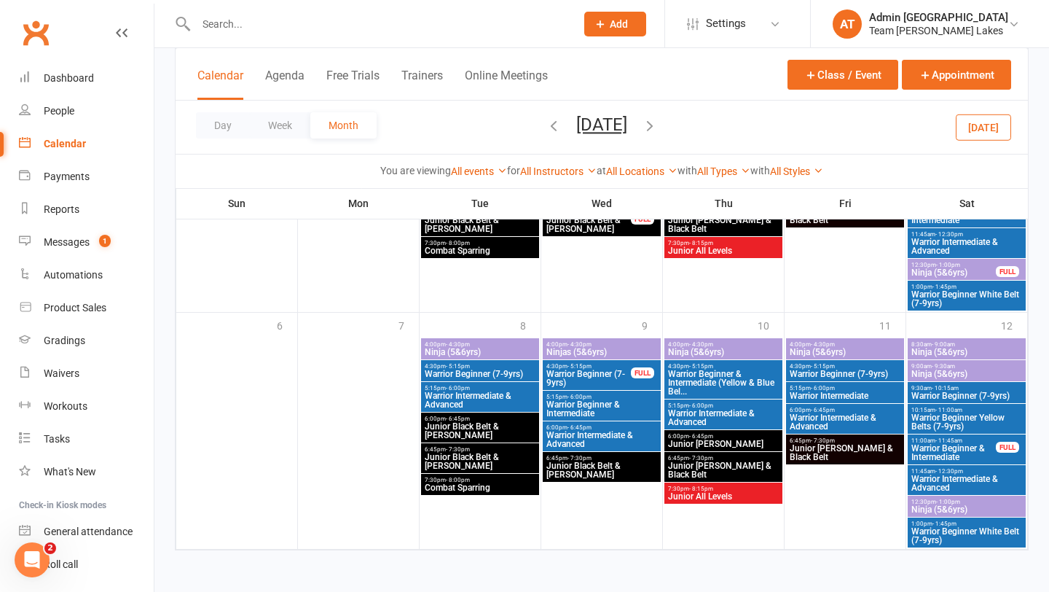
click at [658, 127] on icon "button" at bounding box center [650, 125] width 16 height 16
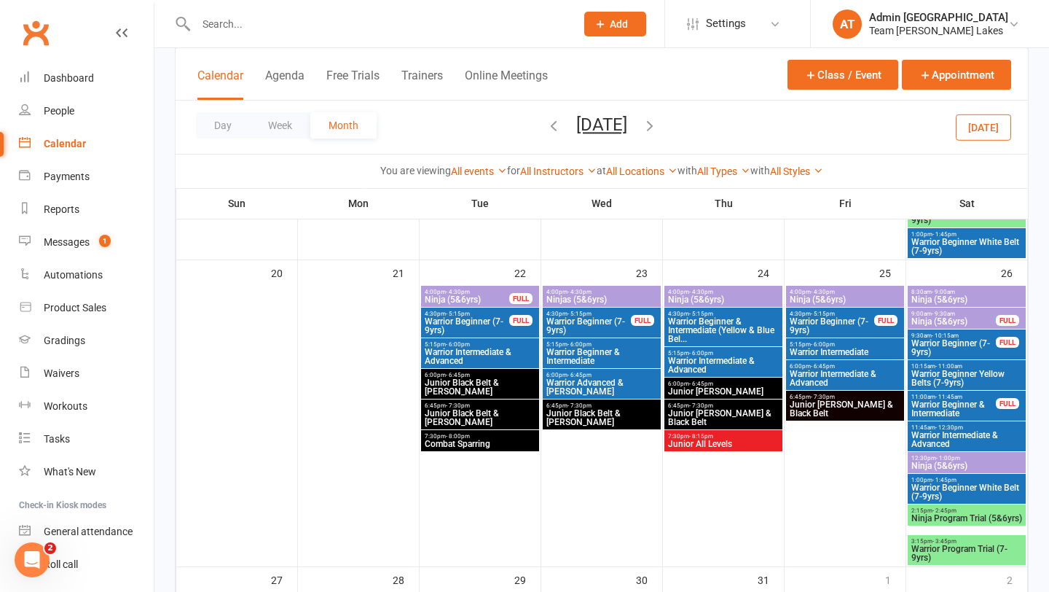
scroll to position [971, 0]
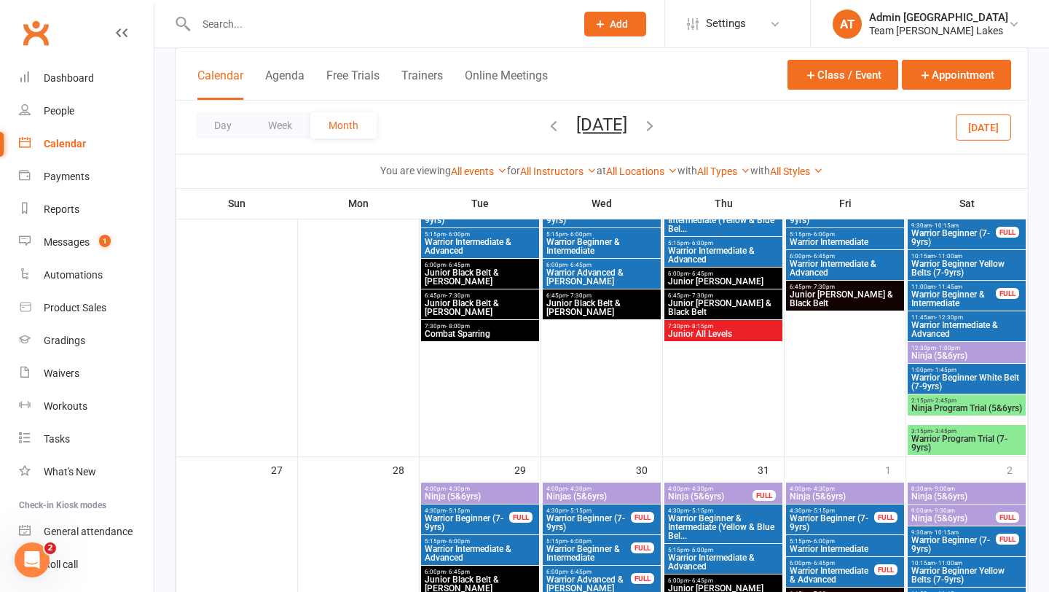
click at [694, 493] on span "Ninja (5&6yrs)" at bounding box center [845, 496] width 112 height 9
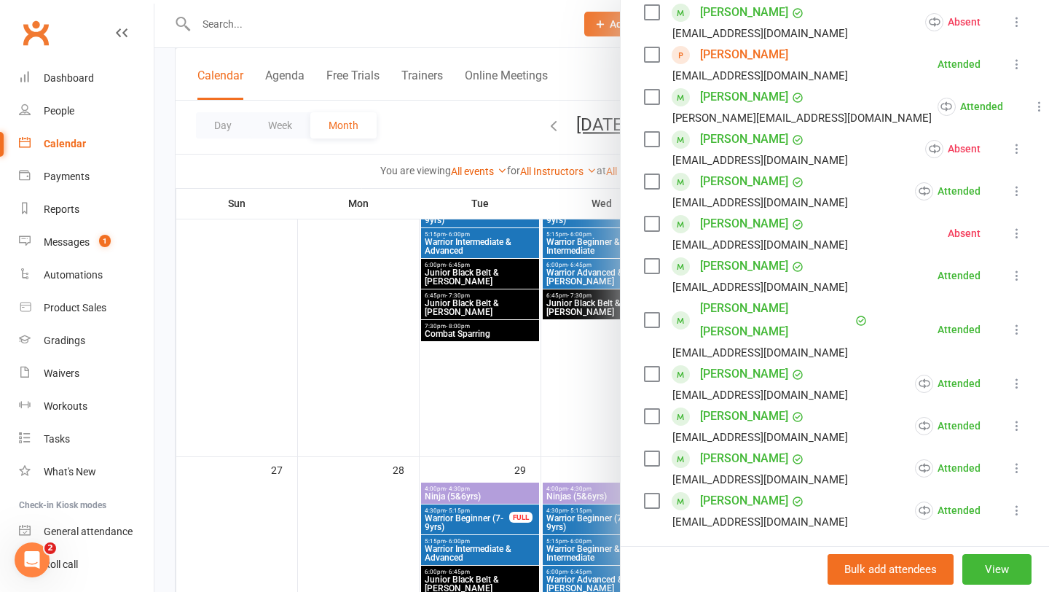
scroll to position [347, 0]
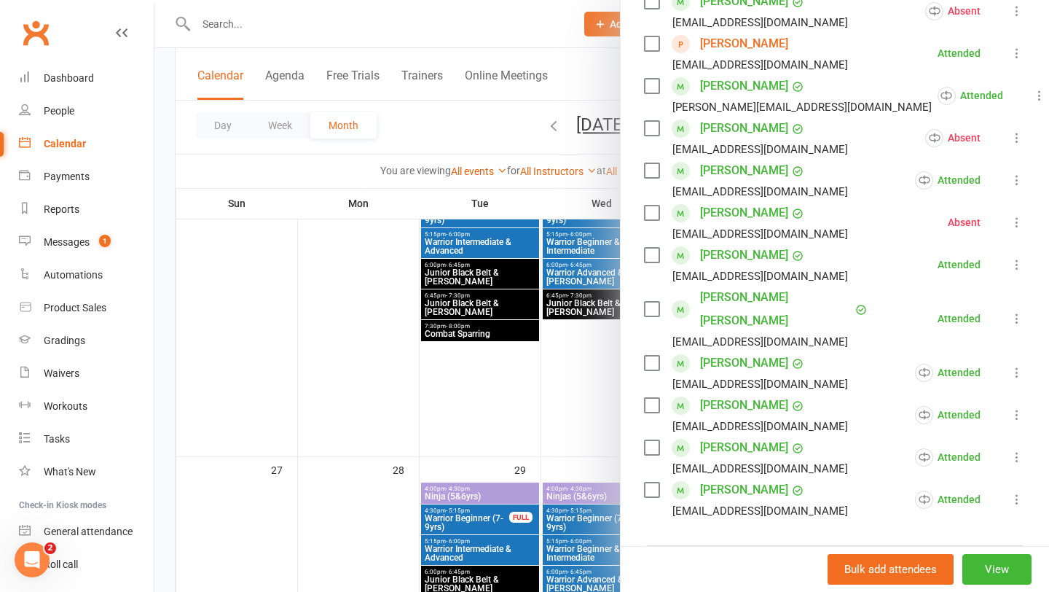
click at [694, 393] on link "Musa Utura" at bounding box center [744, 404] width 88 height 23
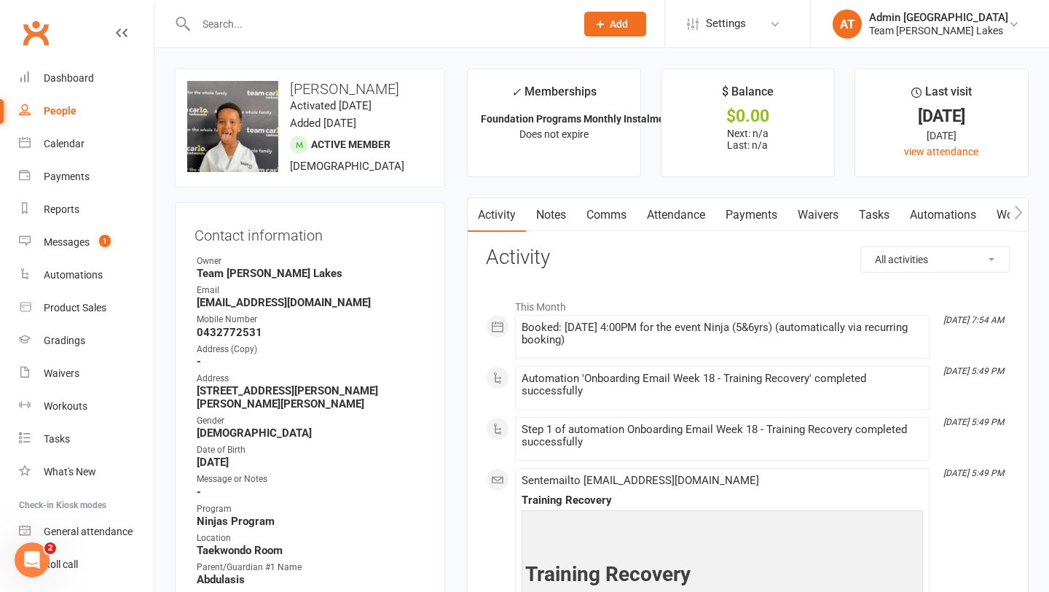
click at [694, 216] on link "Waivers" at bounding box center [818, 215] width 61 height 34
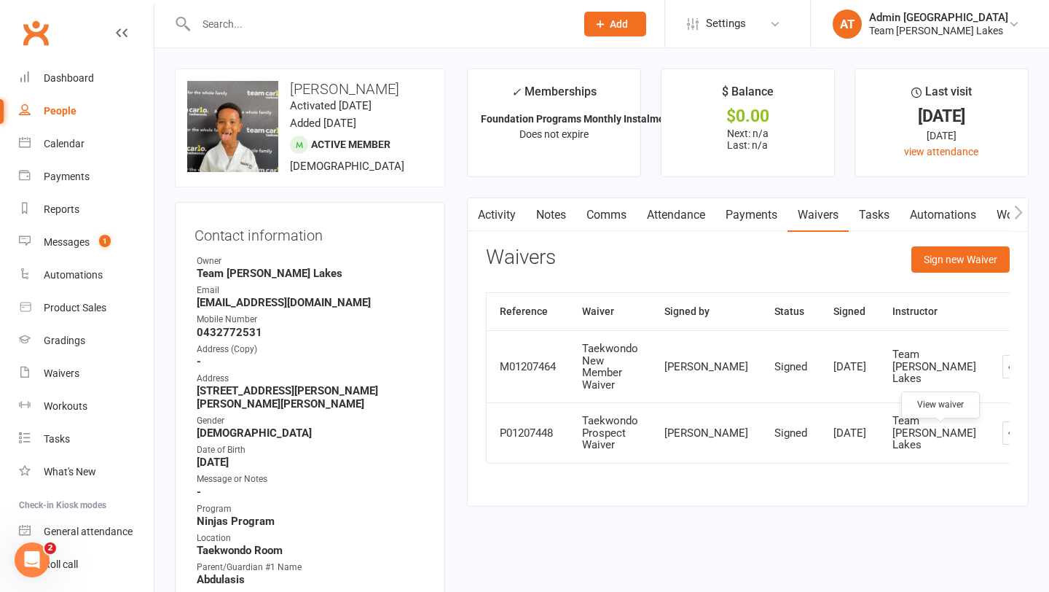
click at [694, 438] on icon at bounding box center [1014, 432] width 11 height 11
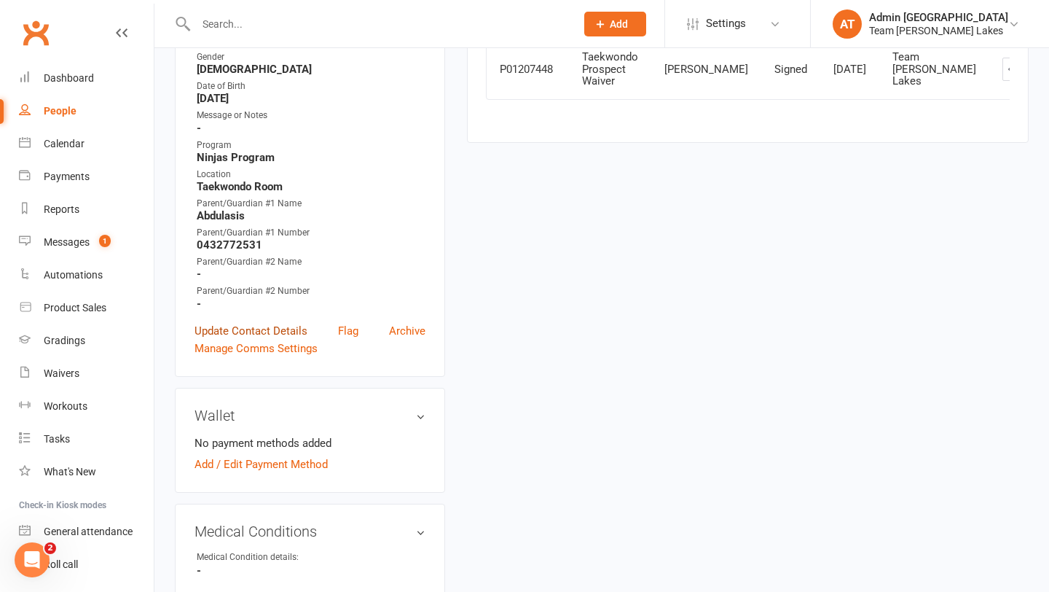
click at [261, 322] on link "Update Contact Details" at bounding box center [251, 330] width 113 height 17
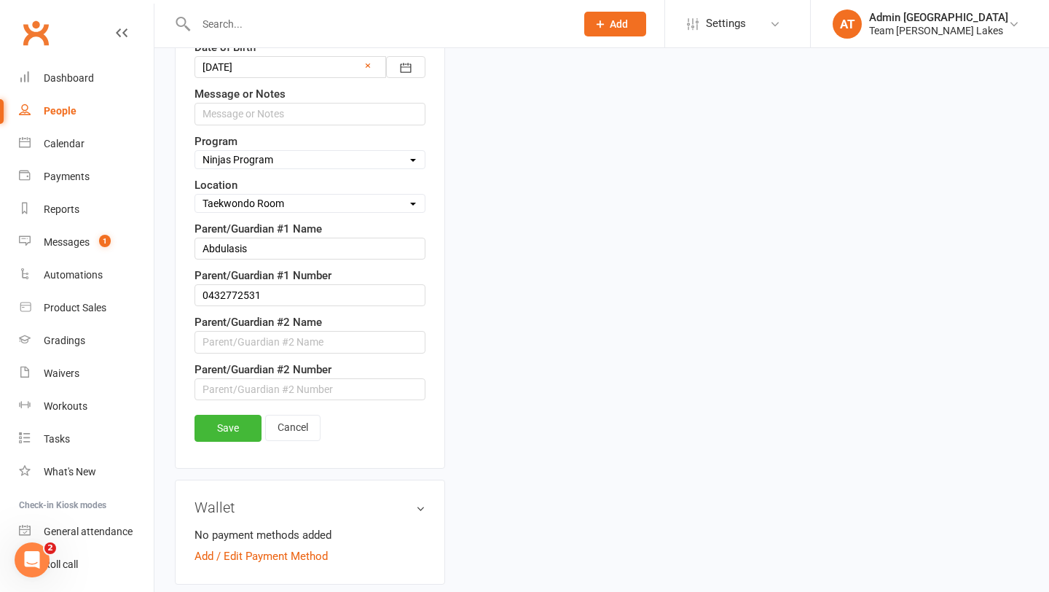
scroll to position [731, 0]
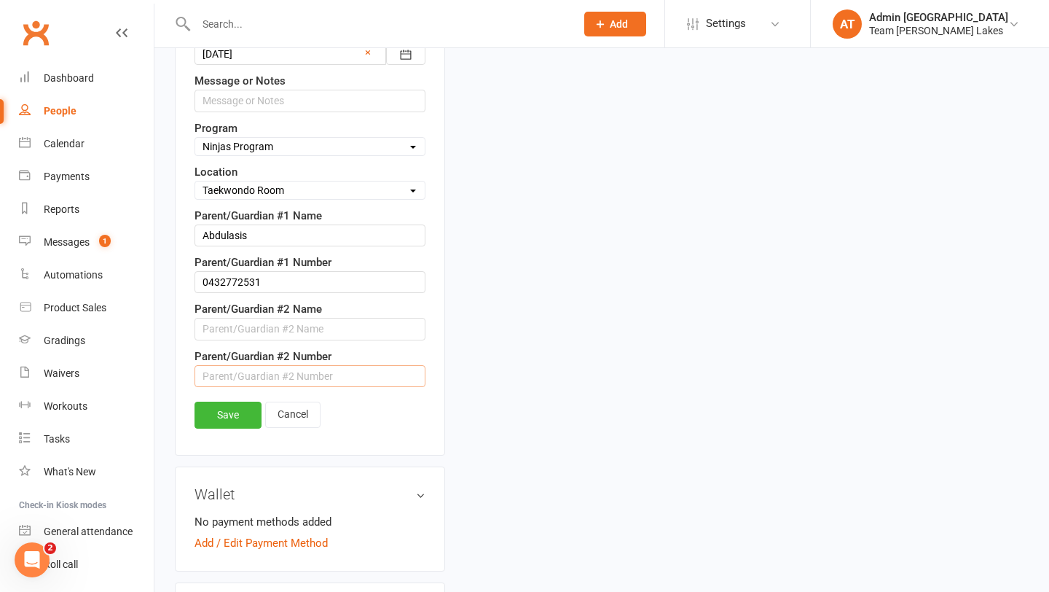
click at [255, 384] on input "text" at bounding box center [310, 376] width 231 height 22
paste input "O411346711"
type input "O411346711"
click at [281, 332] on input "text" at bounding box center [310, 329] width 231 height 22
paste input "[PERSON_NAME]"
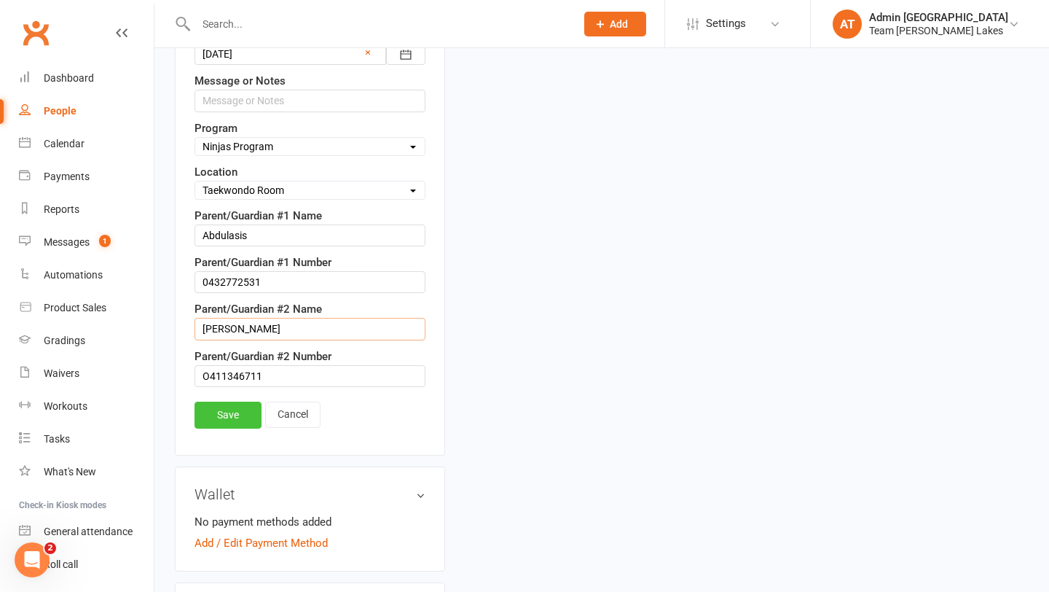
type input "[PERSON_NAME]"
click at [240, 415] on link "Save" at bounding box center [228, 415] width 67 height 26
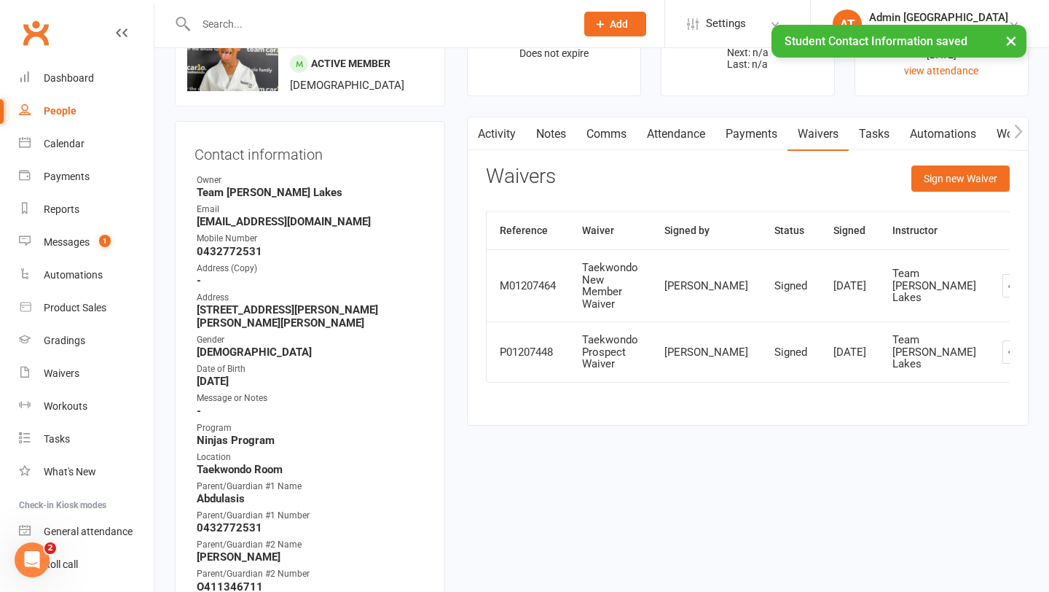
scroll to position [0, 0]
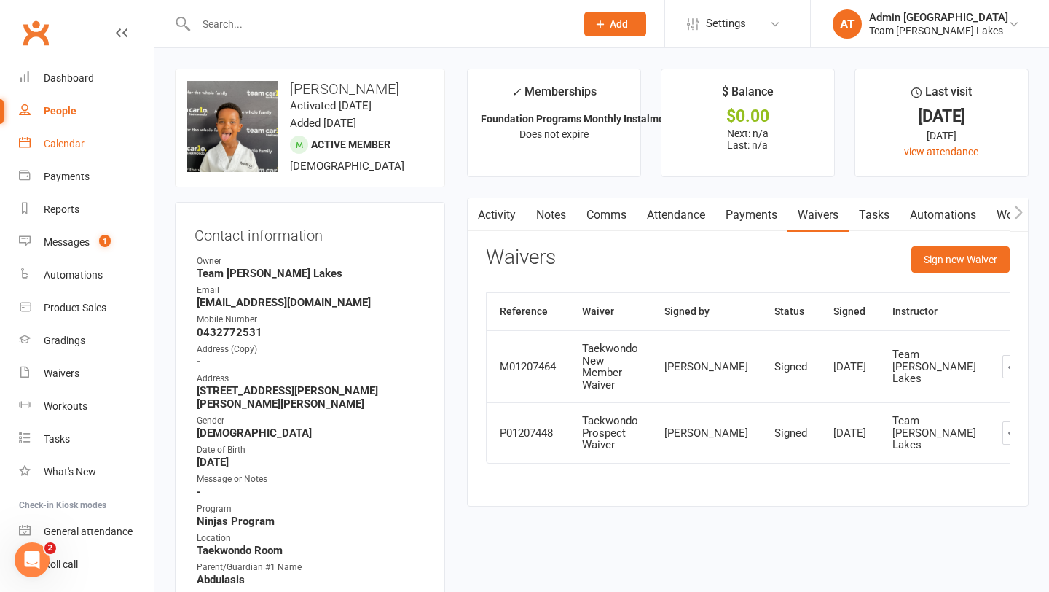
click at [68, 142] on div "Calendar" at bounding box center [64, 144] width 41 height 12
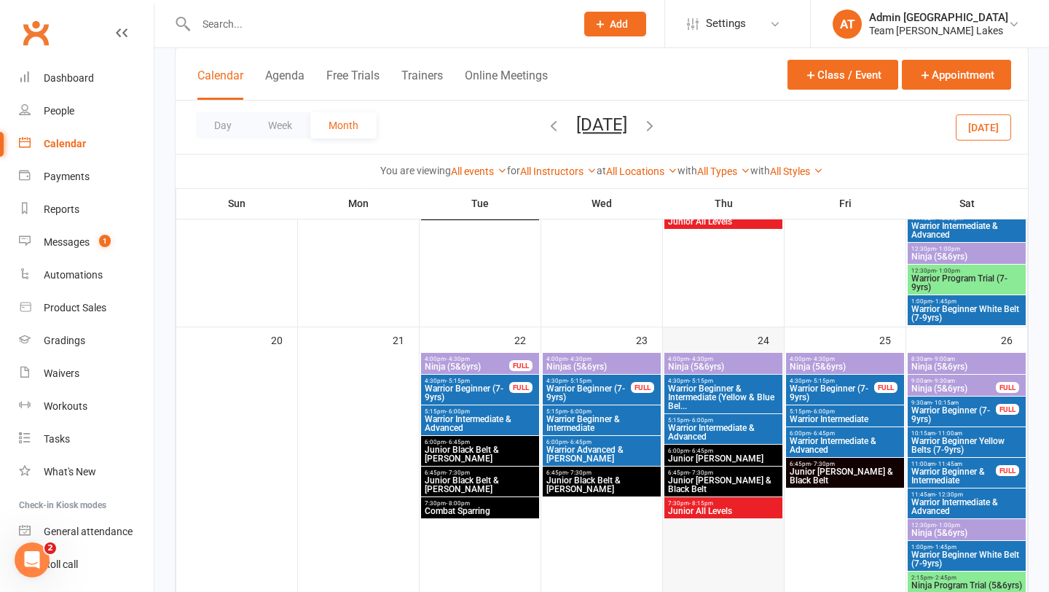
scroll to position [888, 0]
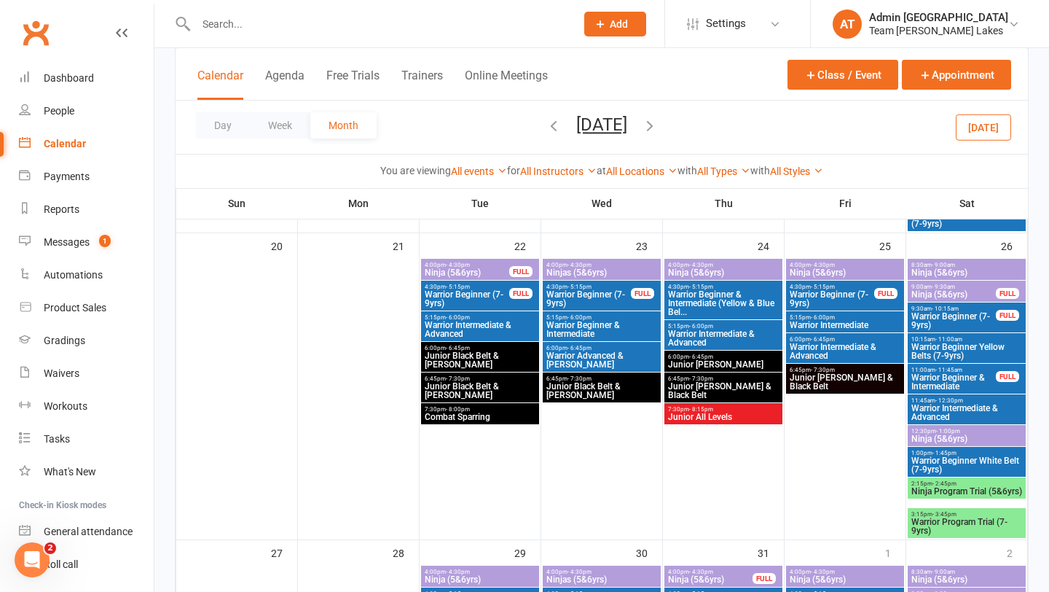
click at [694, 418] on span "Junior All Levels" at bounding box center [723, 416] width 112 height 9
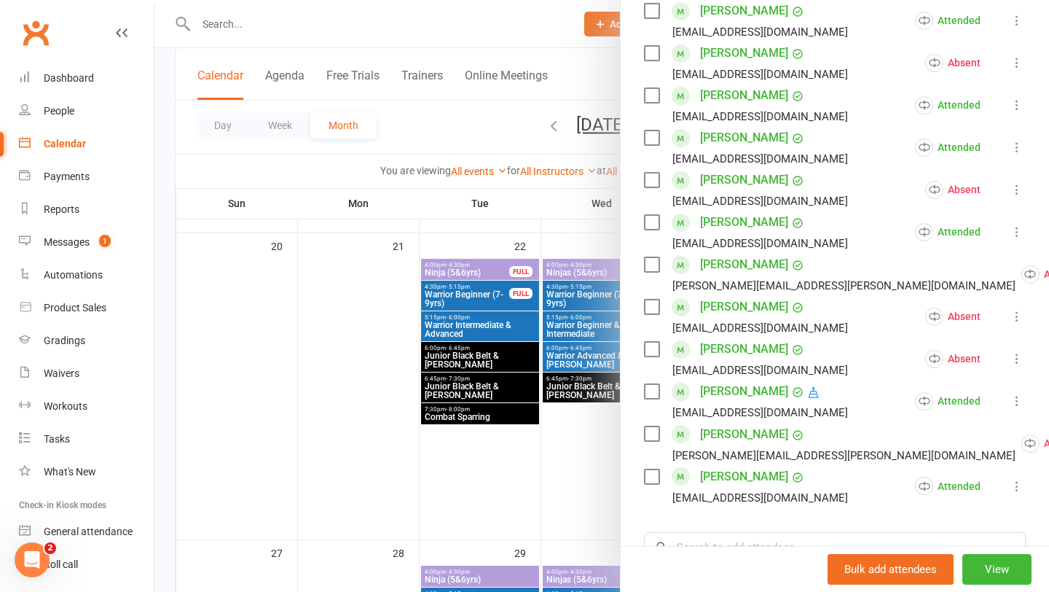
scroll to position [514, 0]
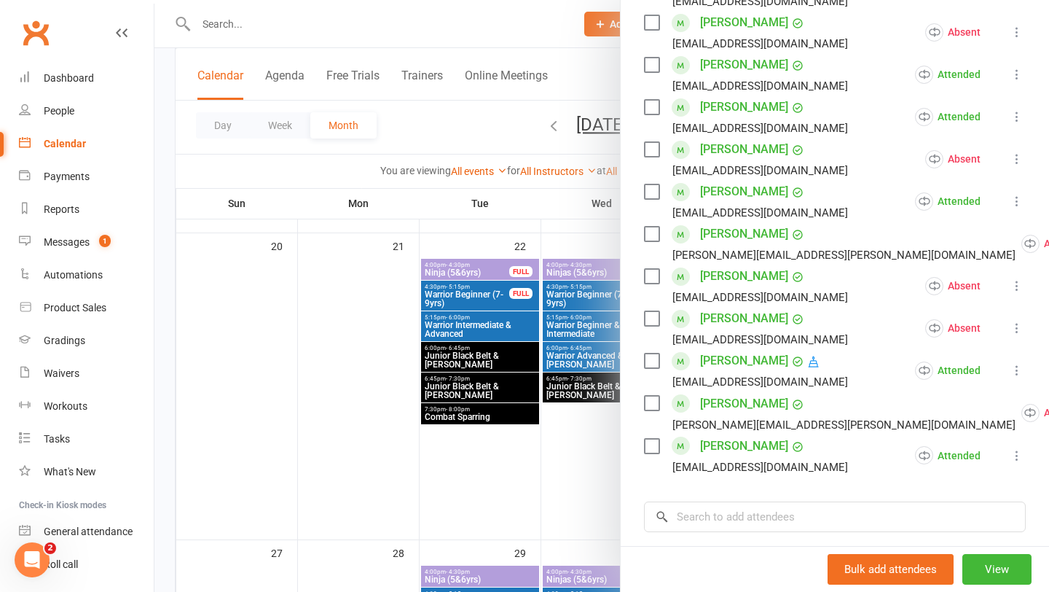
click at [576, 385] on div at bounding box center [601, 296] width 895 height 592
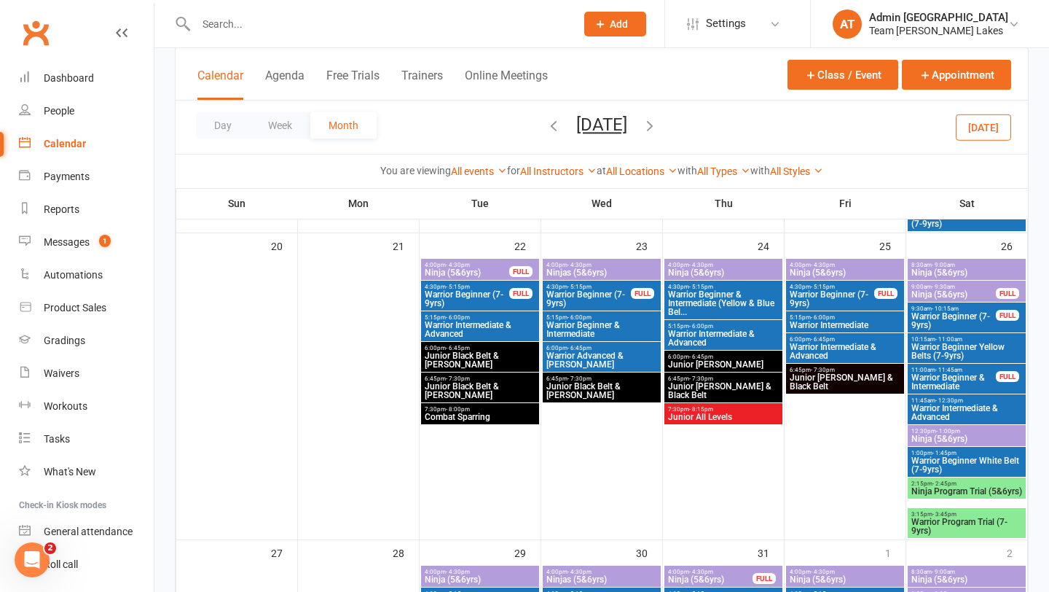
click at [694, 410] on span "- 8:15pm" at bounding box center [701, 409] width 24 height 7
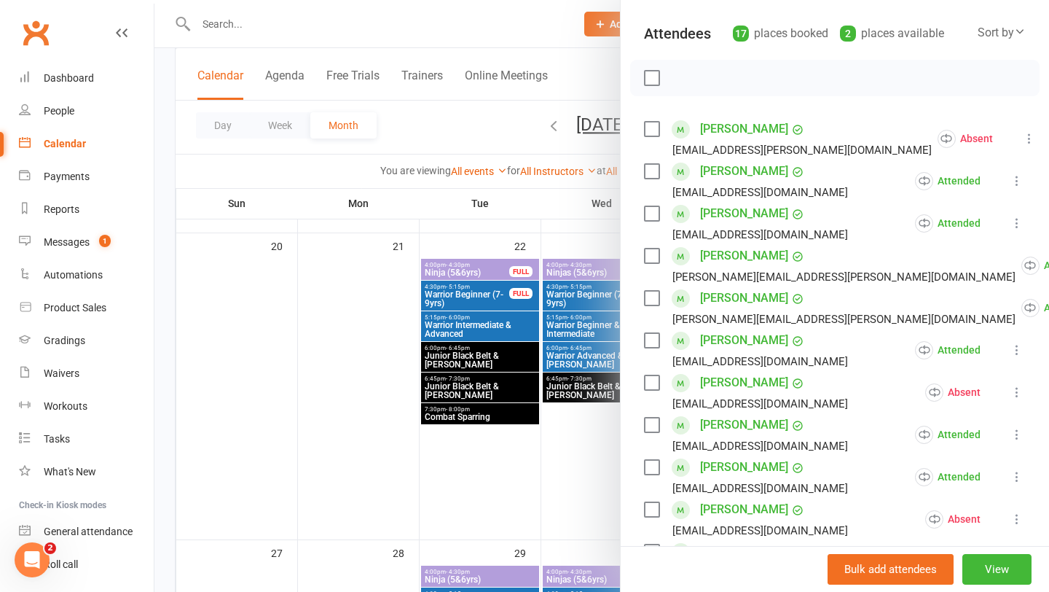
scroll to position [191, 0]
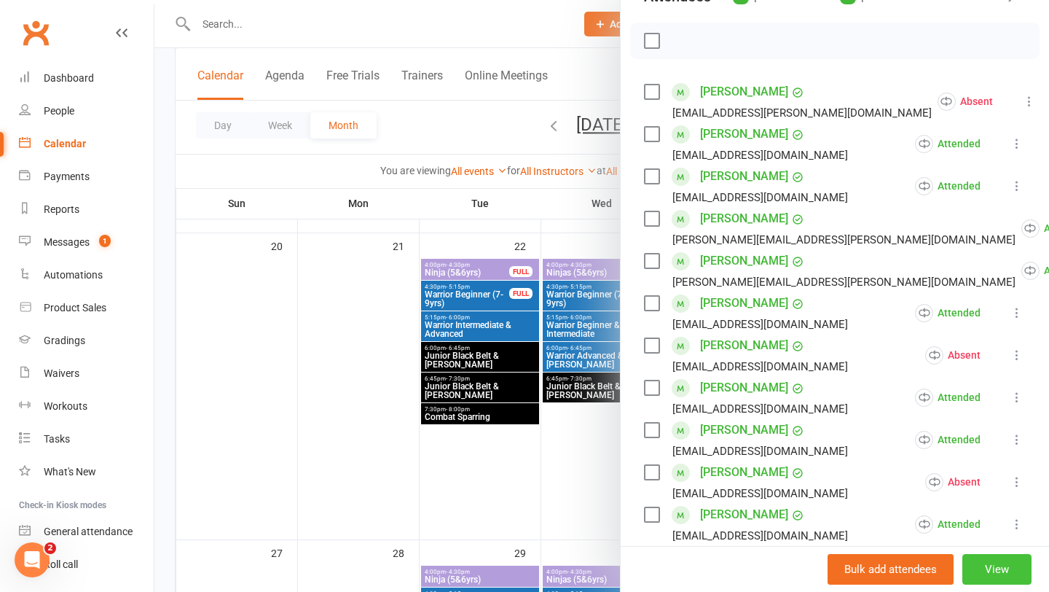
click at [694, 530] on button "View" at bounding box center [997, 569] width 69 height 31
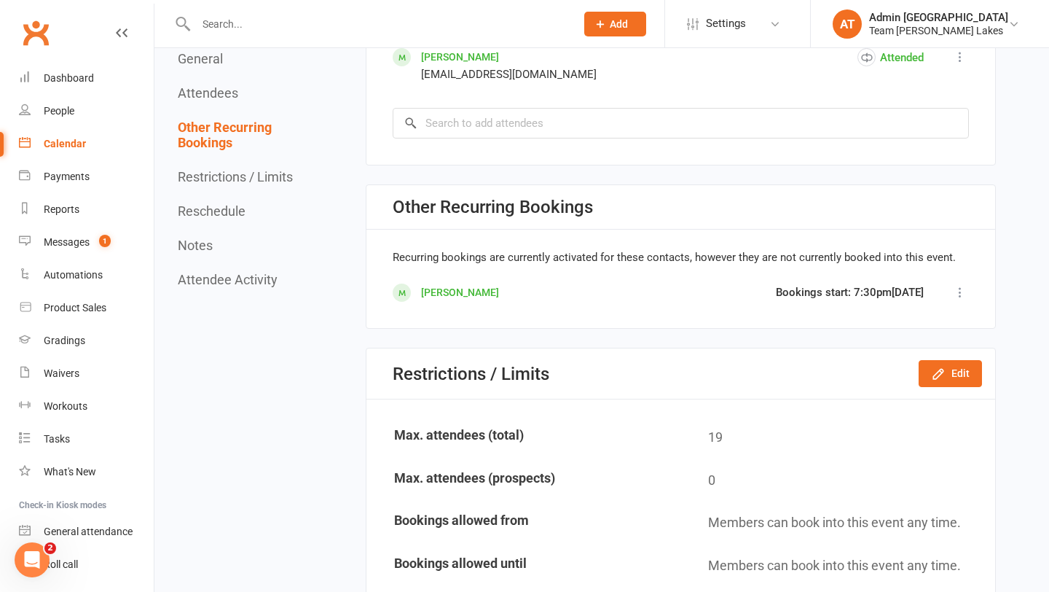
scroll to position [1446, 0]
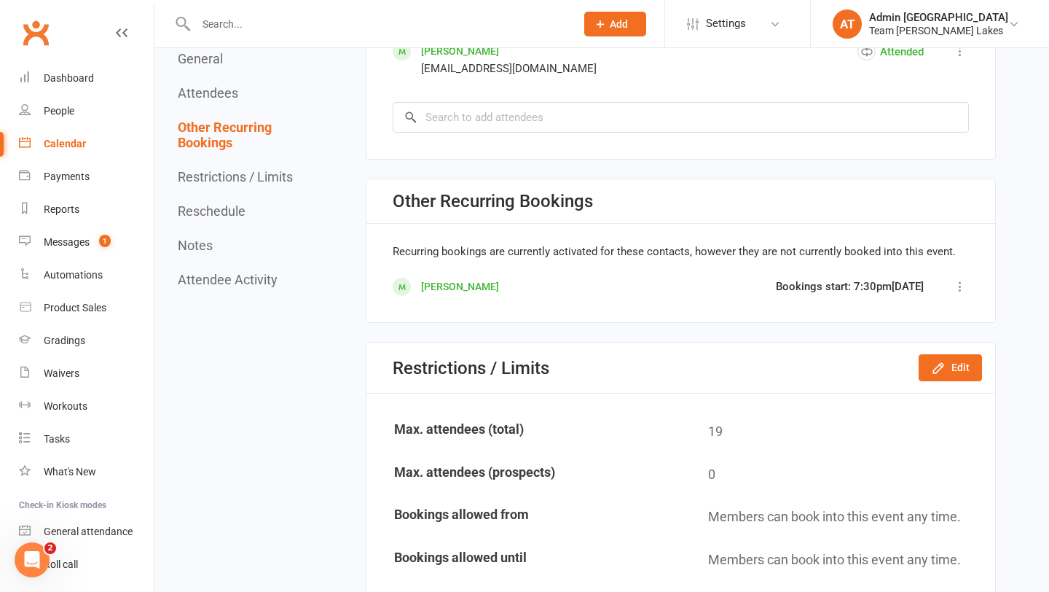
click at [694, 281] on icon at bounding box center [960, 286] width 15 height 15
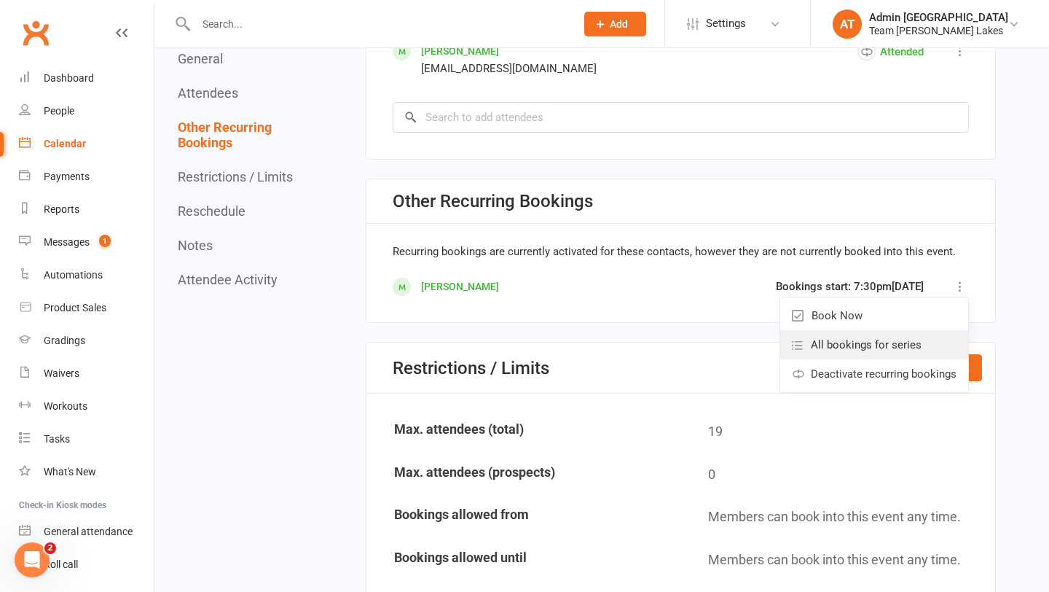
click at [694, 346] on span "All bookings for series" at bounding box center [866, 344] width 111 height 17
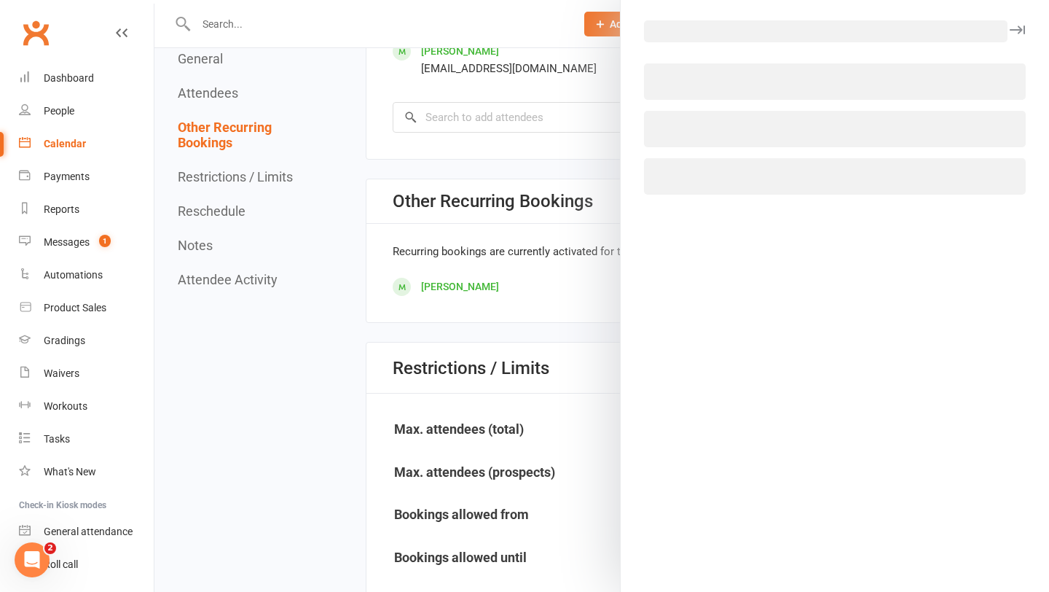
select select "all"
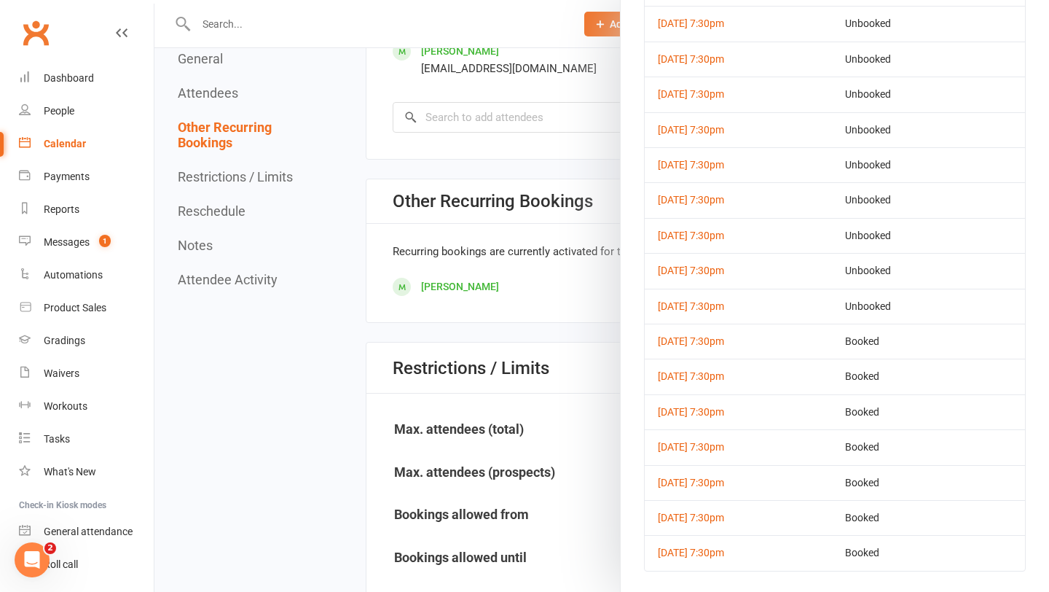
scroll to position [0, 0]
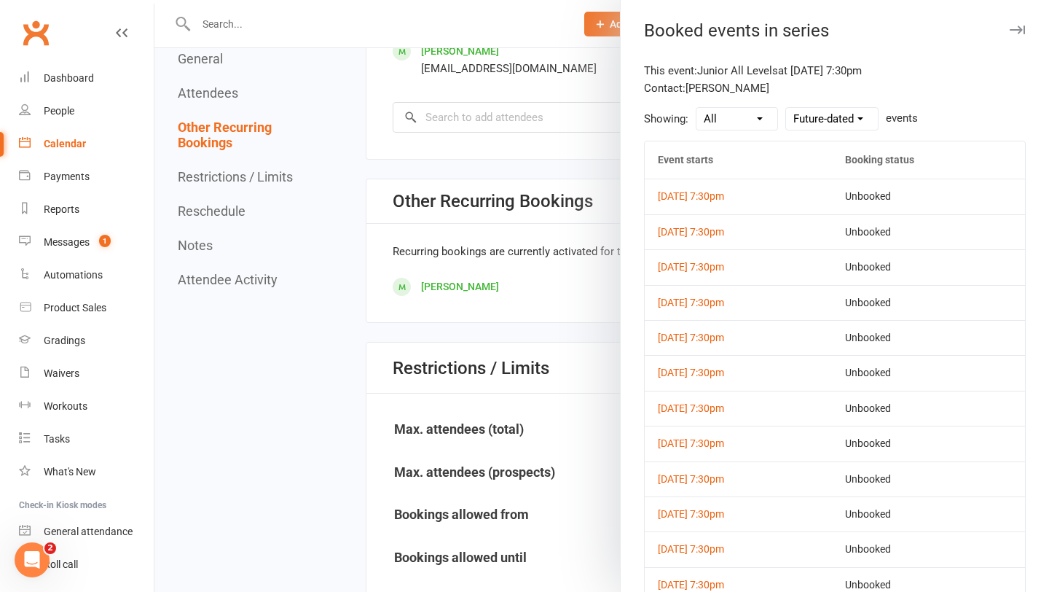
click at [565, 175] on div at bounding box center [601, 296] width 895 height 592
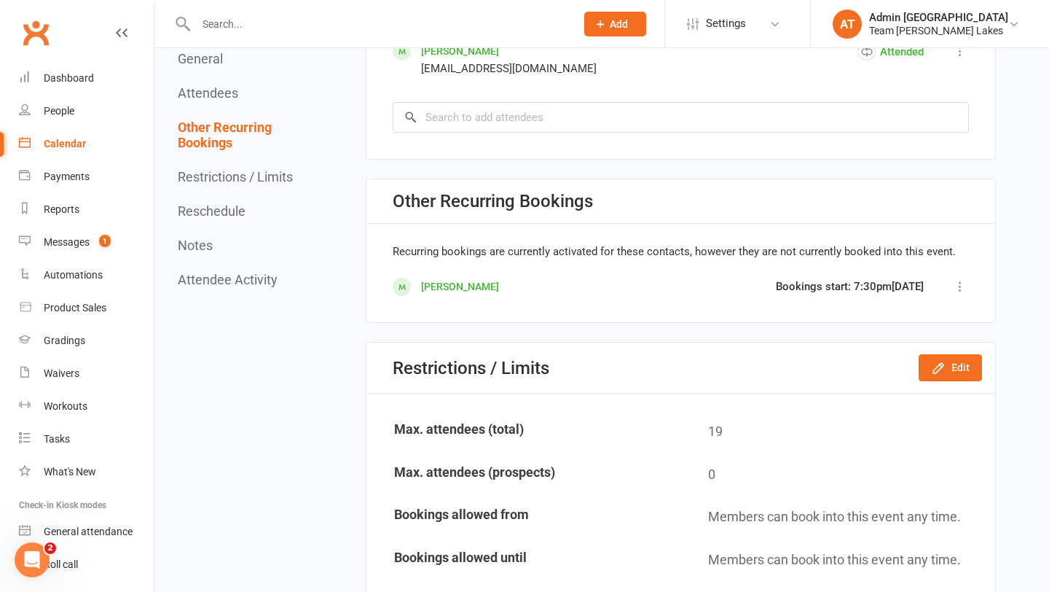
click at [694, 284] on icon at bounding box center [960, 286] width 15 height 15
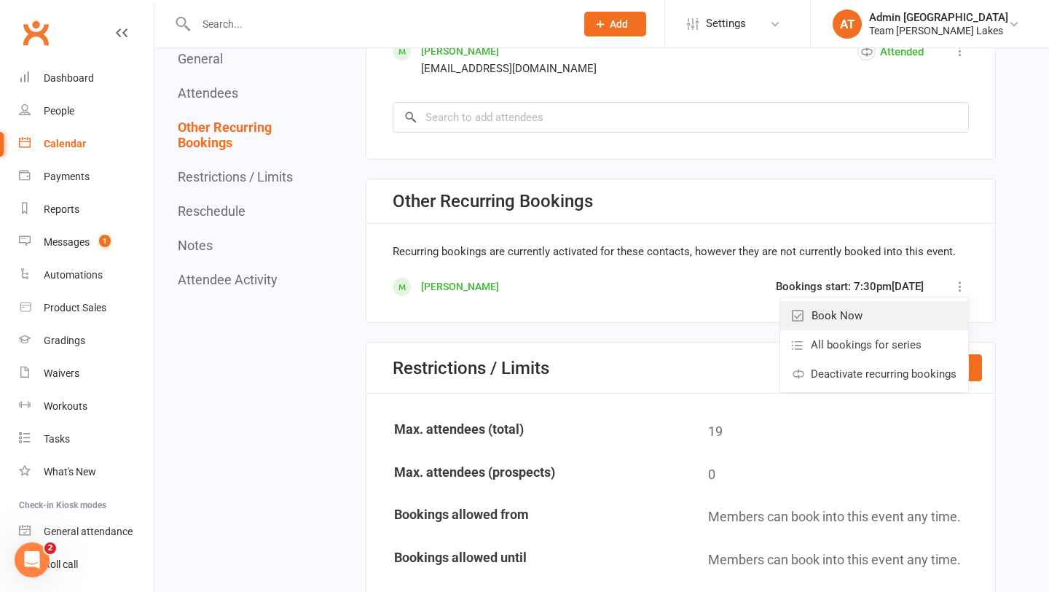
click at [694, 317] on span "Book Now" at bounding box center [837, 315] width 51 height 17
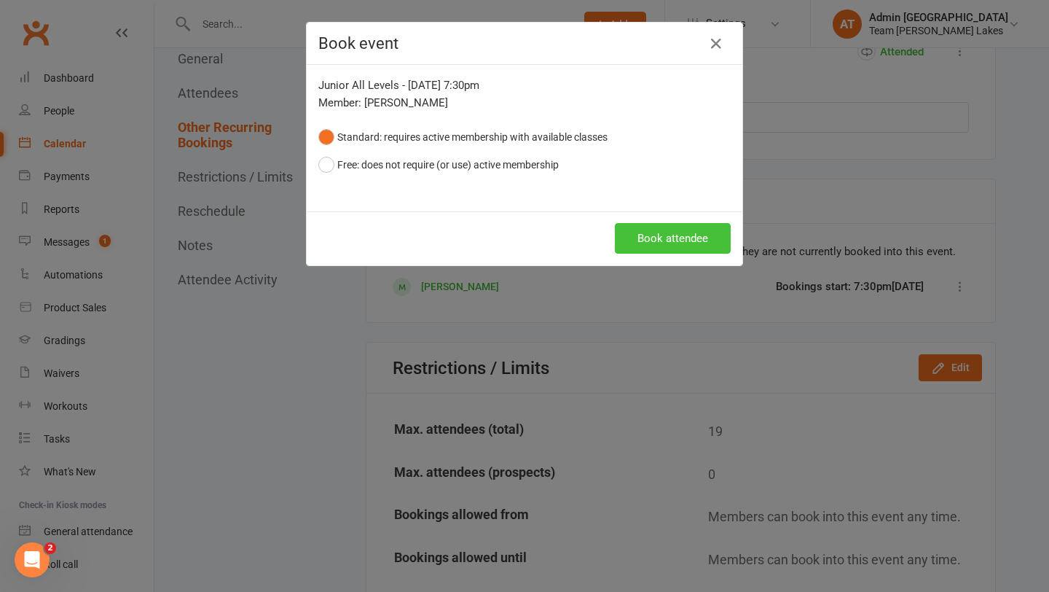
click at [638, 246] on button "Book attendee" at bounding box center [673, 238] width 116 height 31
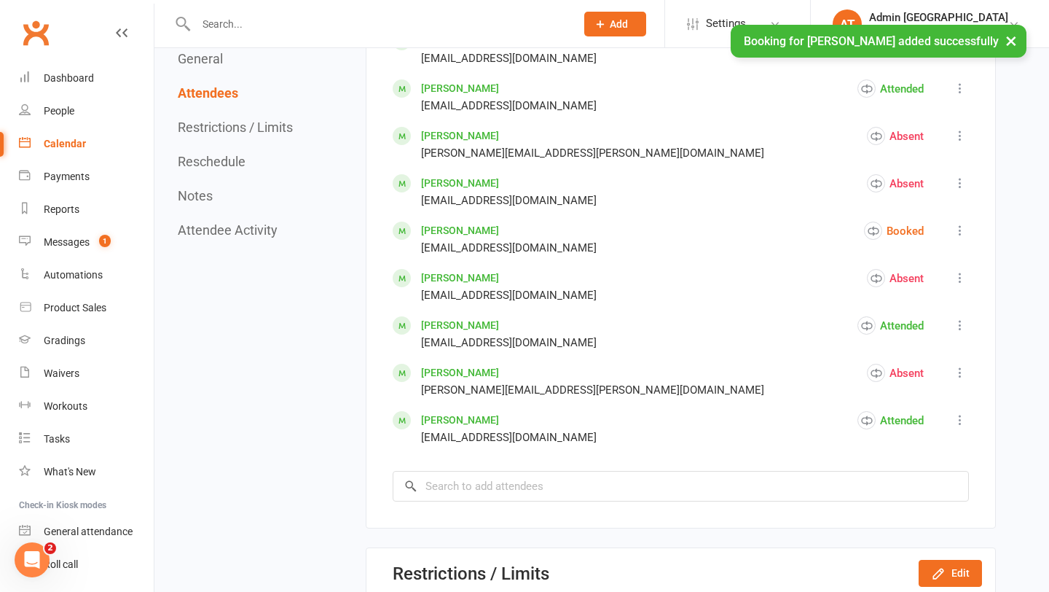
scroll to position [1115, 0]
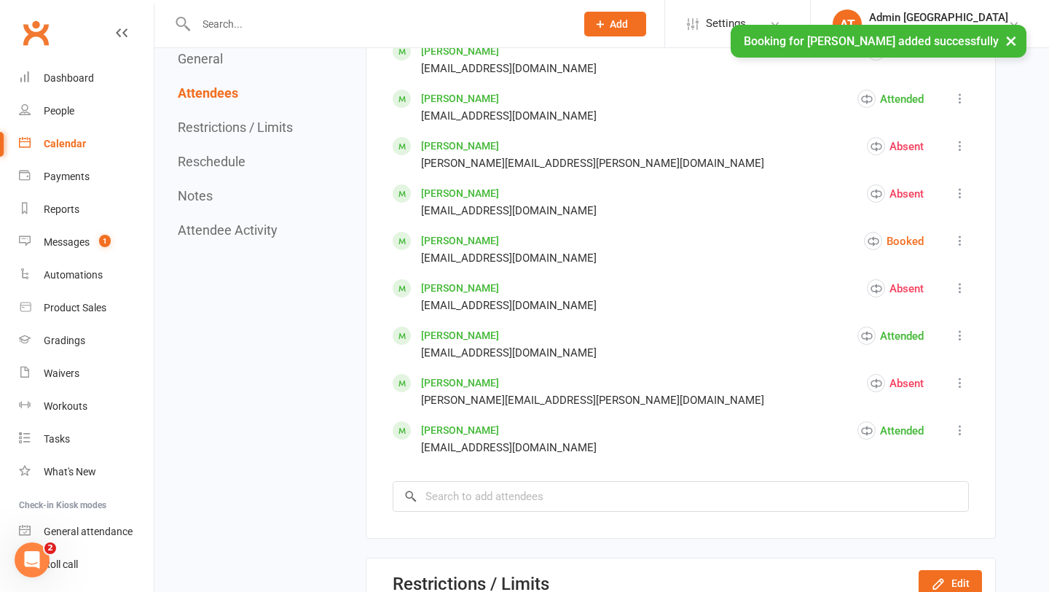
click at [694, 238] on icon at bounding box center [960, 240] width 15 height 15
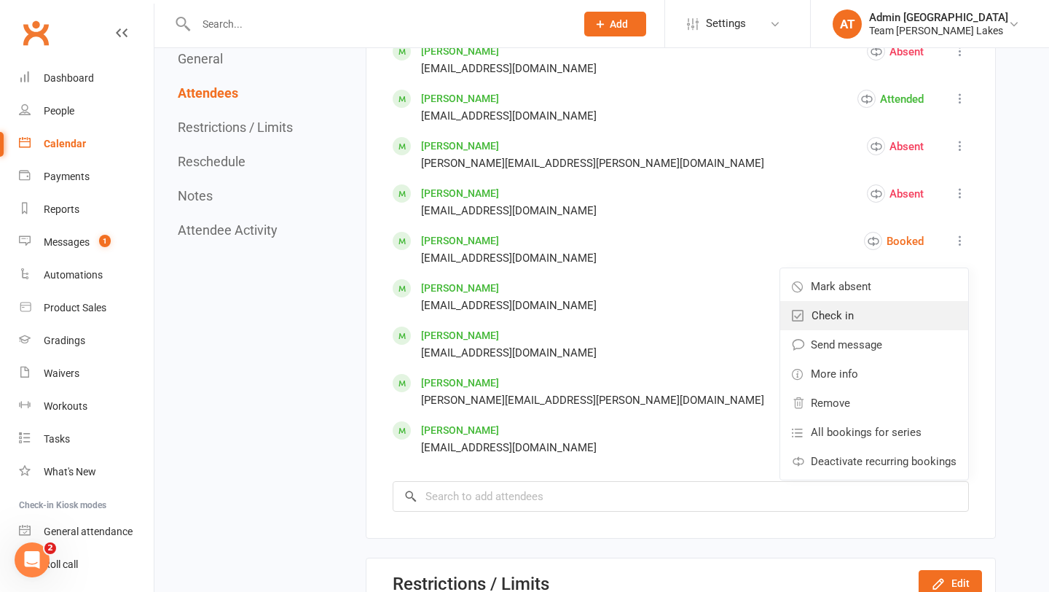
click at [694, 317] on span "Check in" at bounding box center [833, 315] width 42 height 17
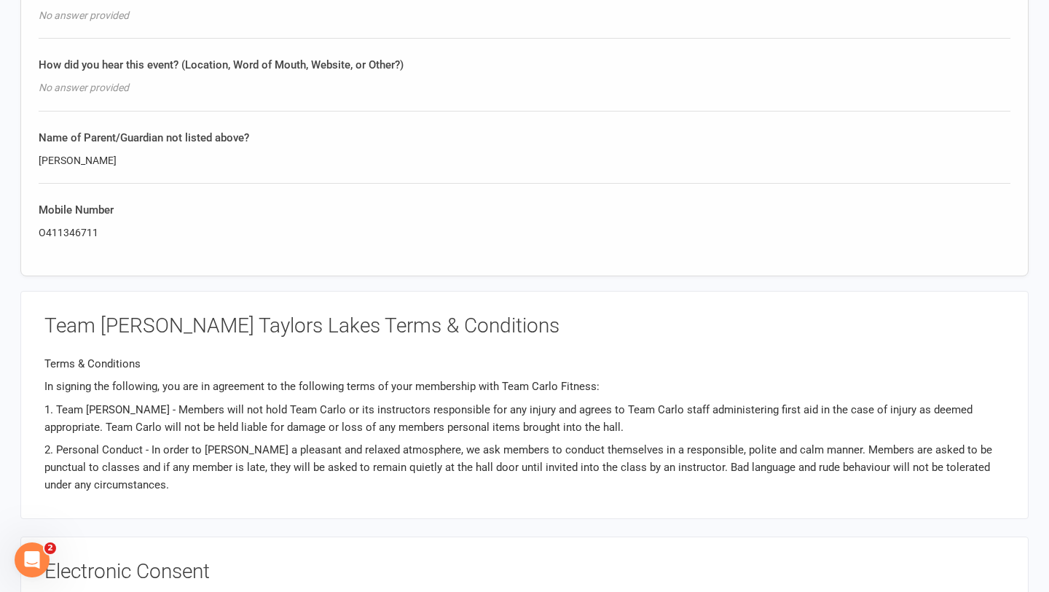
scroll to position [1972, 0]
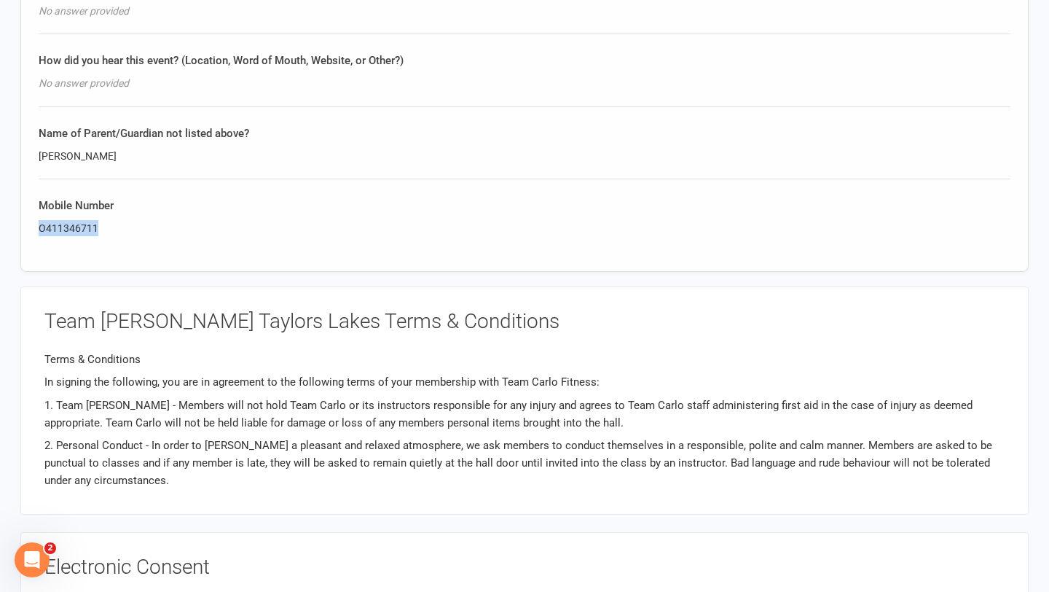
drag, startPoint x: 103, startPoint y: 224, endPoint x: 12, endPoint y: 222, distance: 91.8
copy div "O411346711"
drag, startPoint x: 108, startPoint y: 162, endPoint x: 15, endPoint y: 153, distance: 93.0
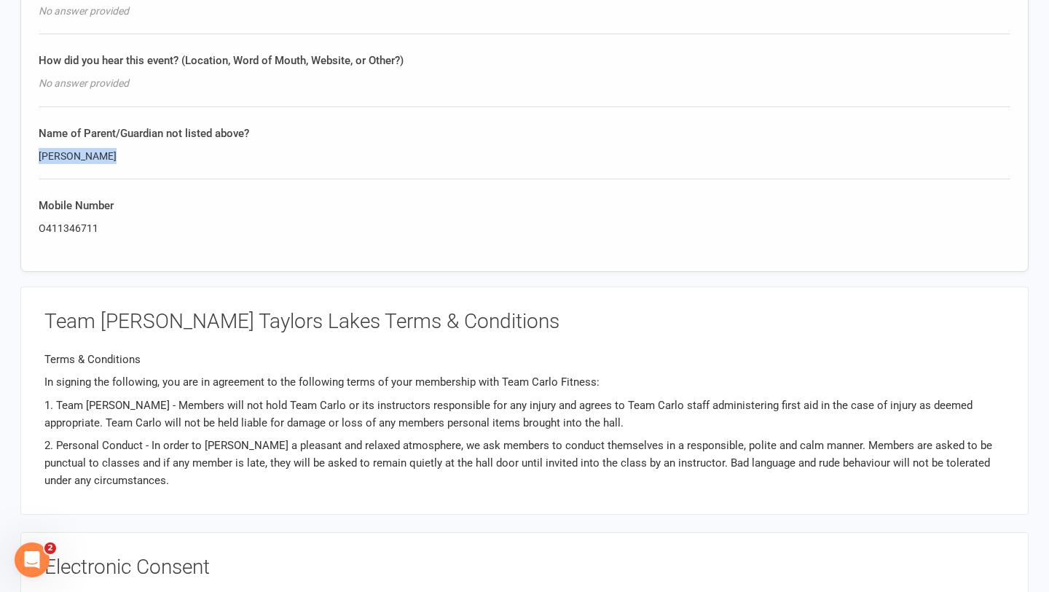
copy div "[PERSON_NAME]"
